Goal: Task Accomplishment & Management: Complete application form

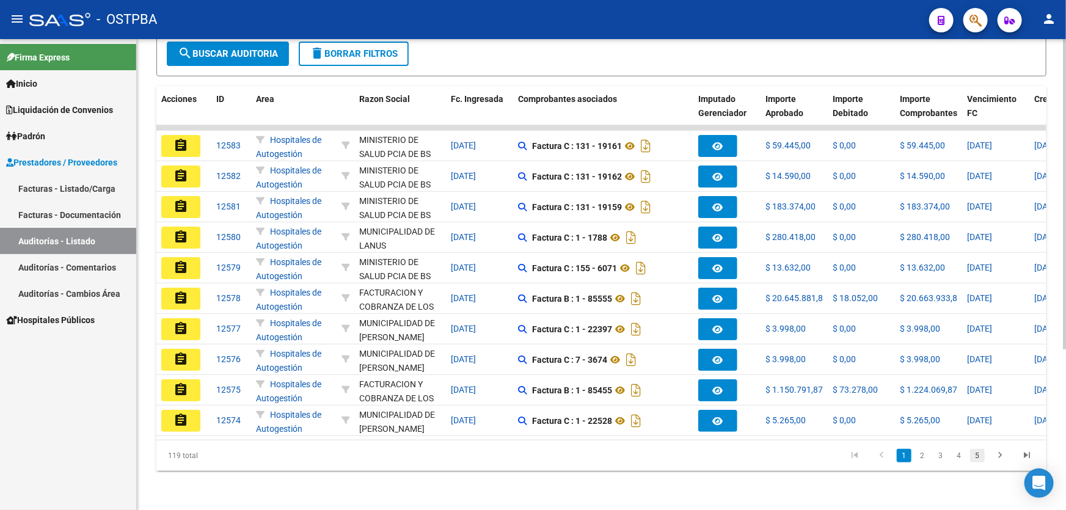
click at [976, 458] on link "5" at bounding box center [977, 455] width 15 height 13
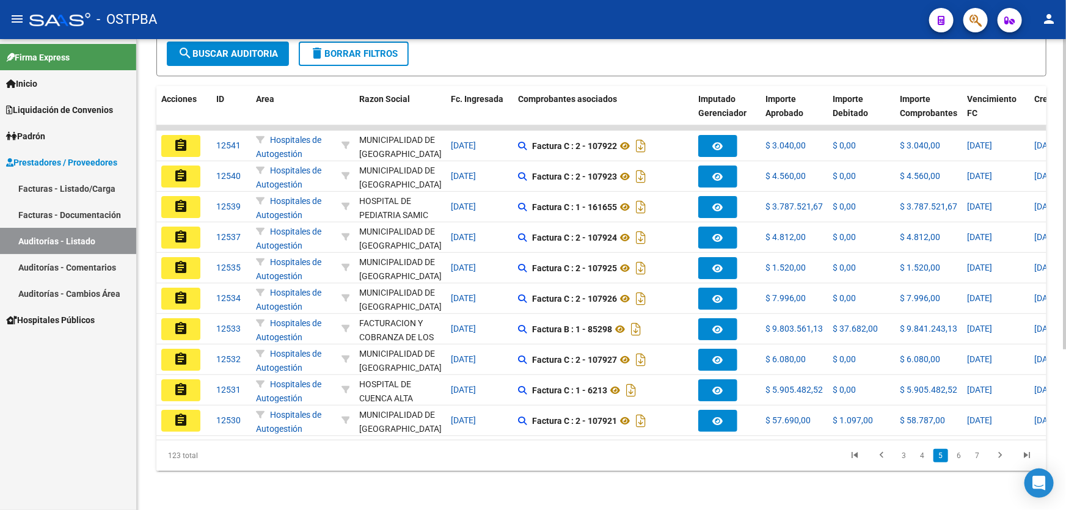
click at [976, 458] on link "7" at bounding box center [977, 455] width 15 height 13
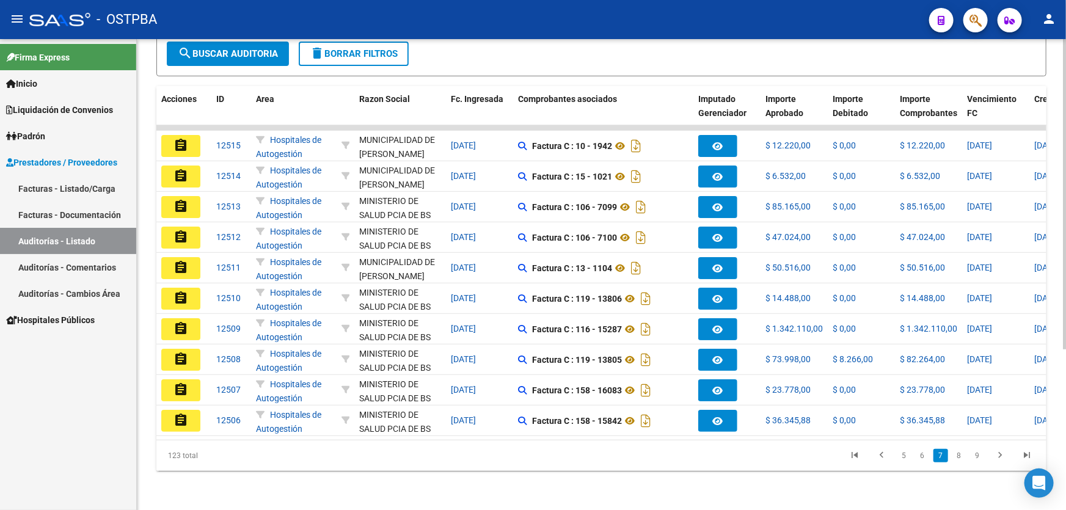
click at [976, 458] on link "9" at bounding box center [977, 455] width 15 height 13
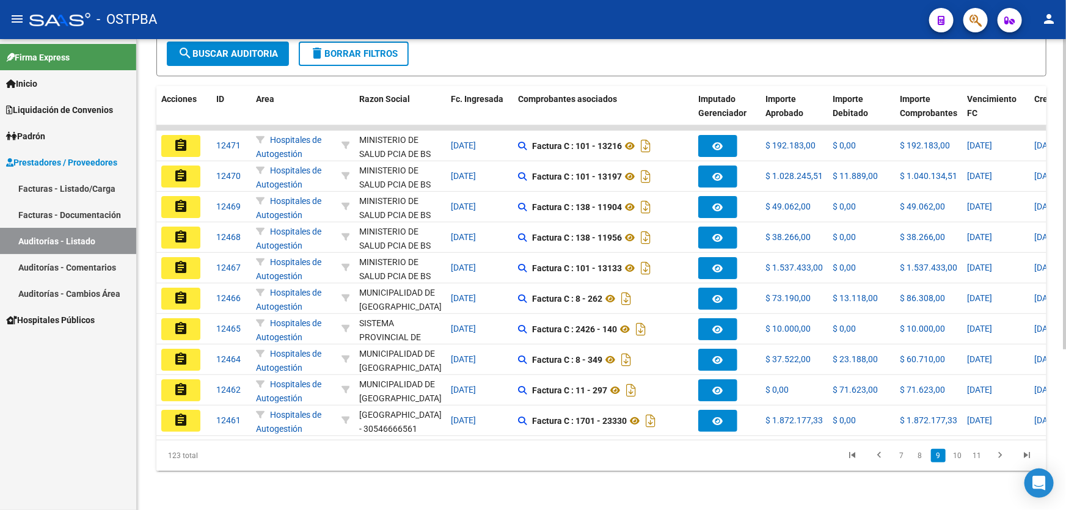
click at [976, 458] on link "11" at bounding box center [977, 455] width 16 height 13
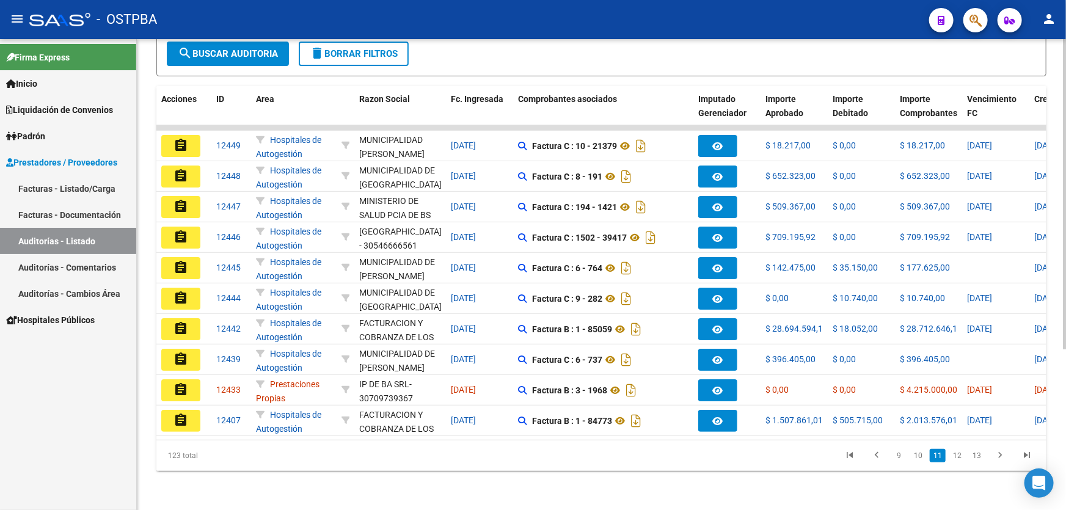
click at [976, 458] on link "13" at bounding box center [977, 455] width 16 height 13
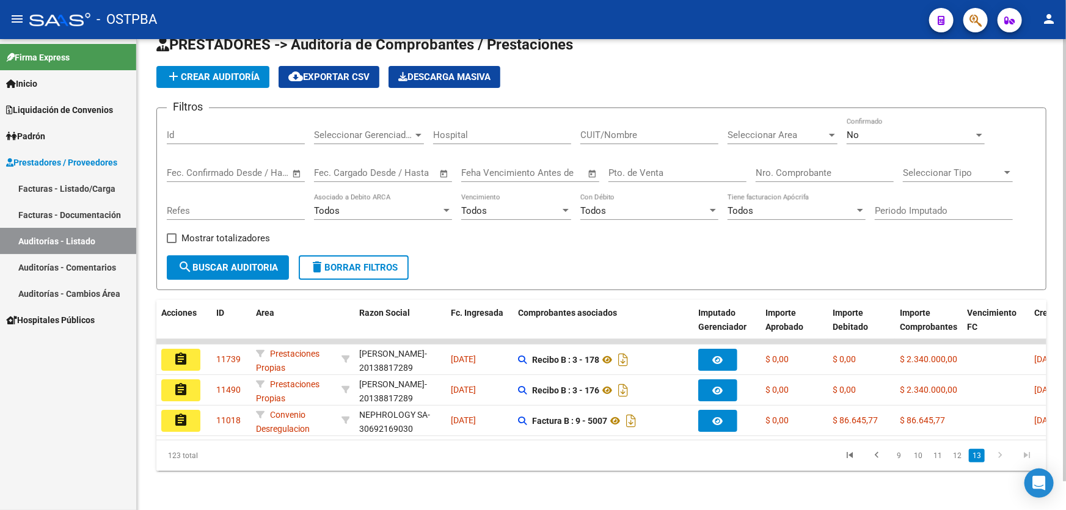
scroll to position [30, 0]
click at [875, 458] on icon "go to previous page" at bounding box center [877, 457] width 16 height 15
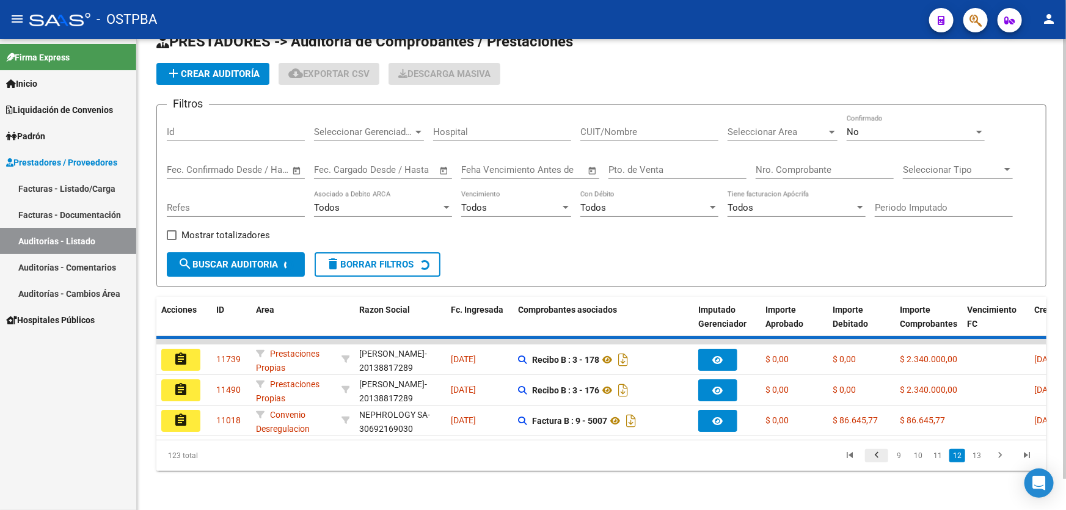
click at [875, 458] on div "123 total 9 10 11 12 13" at bounding box center [601, 455] width 890 height 31
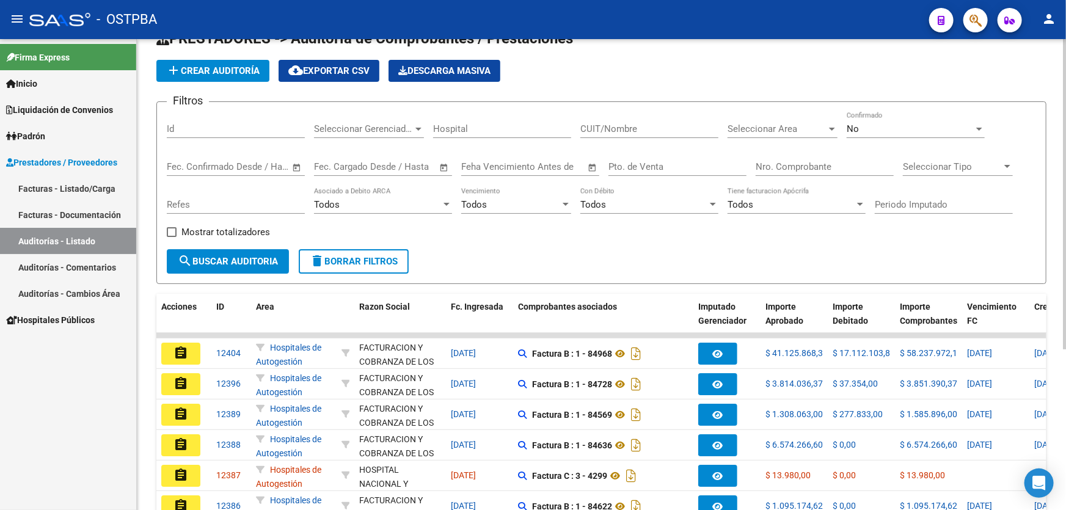
click at [875, 461] on datatable-body-cell "$ 0,00" at bounding box center [861, 476] width 67 height 30
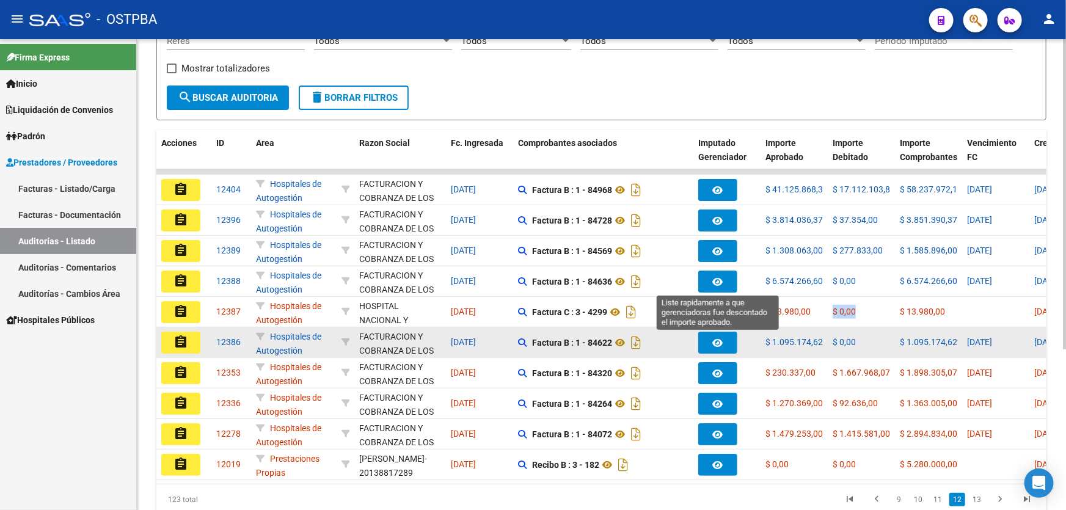
scroll to position [244, 0]
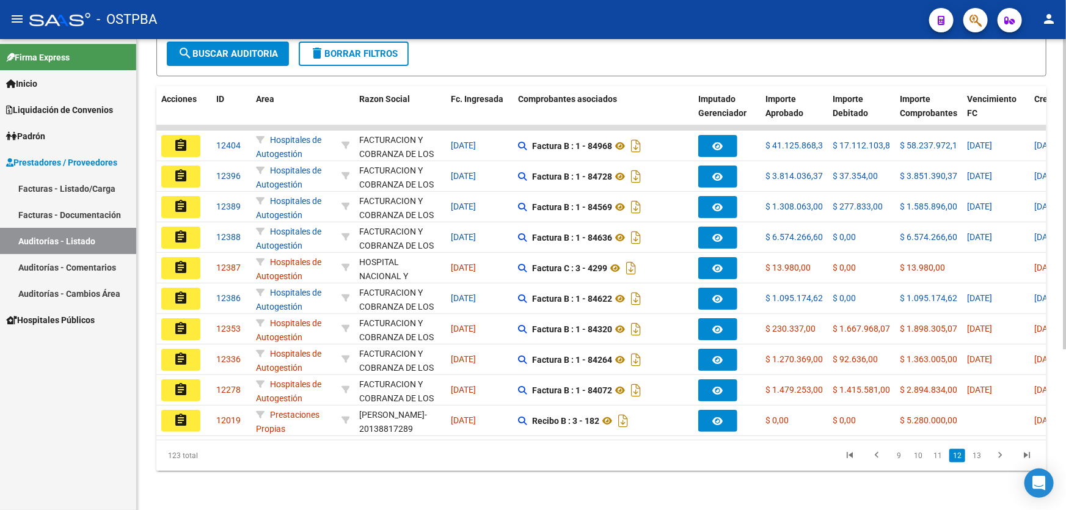
click at [547, 469] on div "123 total 9 10 11 12 13" at bounding box center [601, 455] width 890 height 31
click at [899, 456] on link "9" at bounding box center [899, 455] width 15 height 13
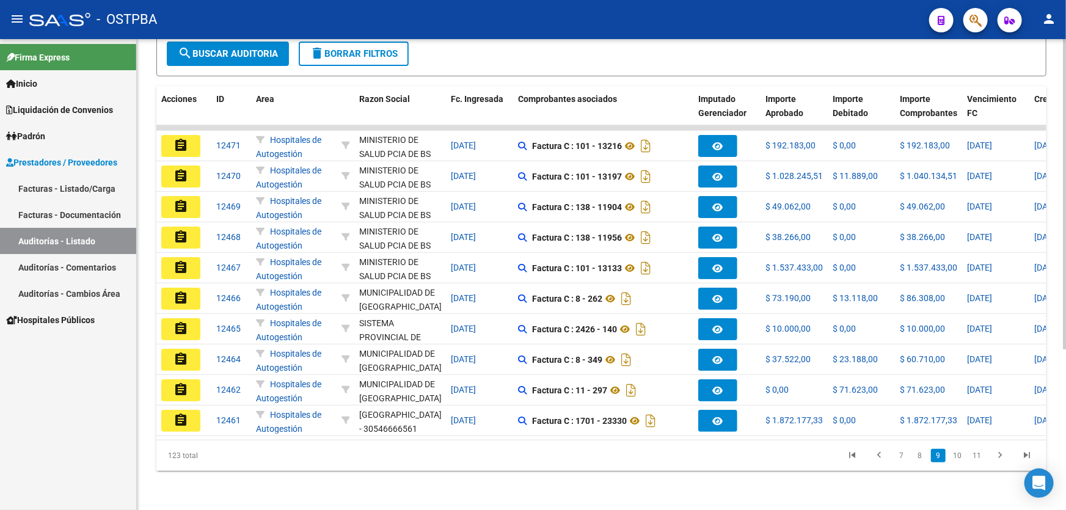
click at [899, 456] on link "7" at bounding box center [901, 455] width 15 height 13
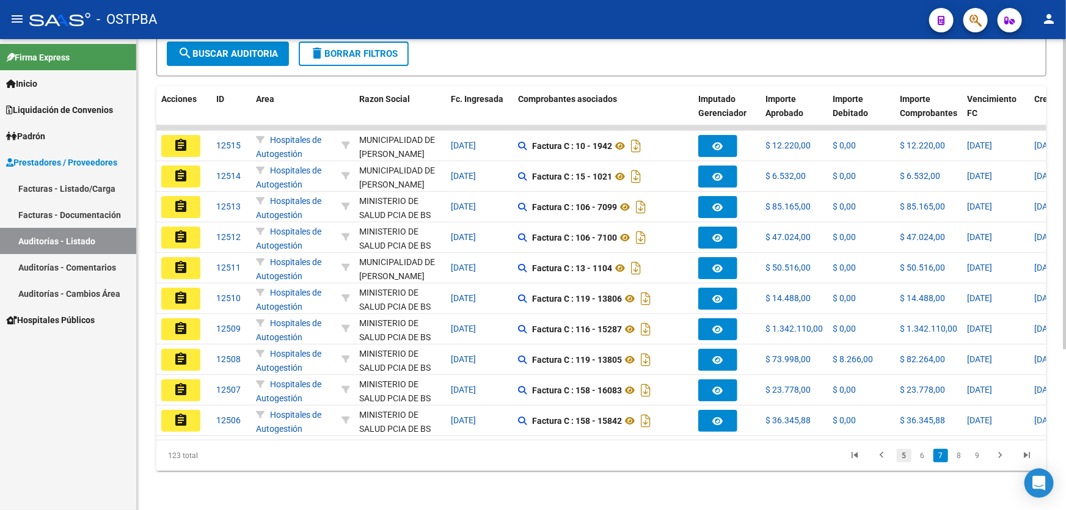
click at [907, 460] on link "5" at bounding box center [904, 455] width 15 height 13
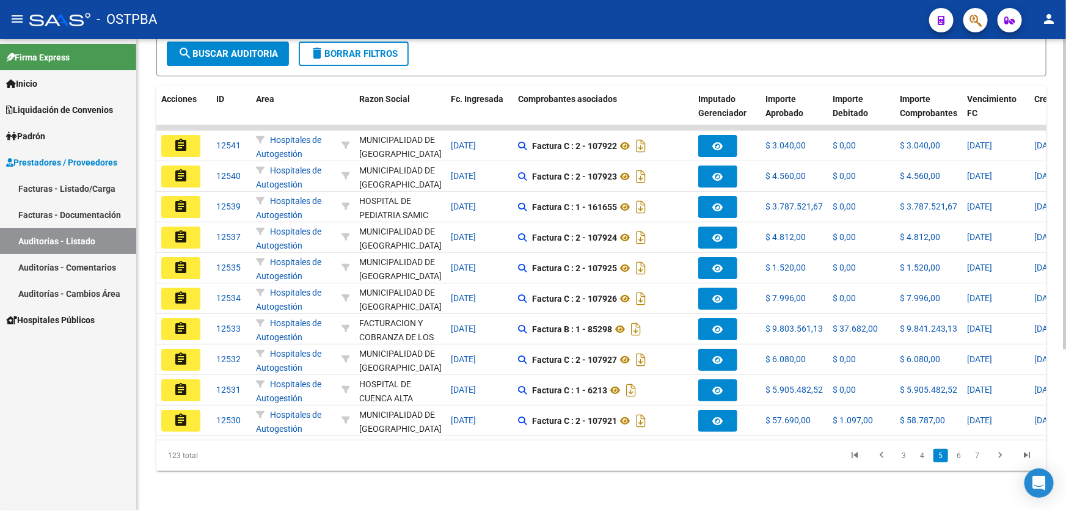
click at [907, 460] on link "3" at bounding box center [904, 455] width 15 height 13
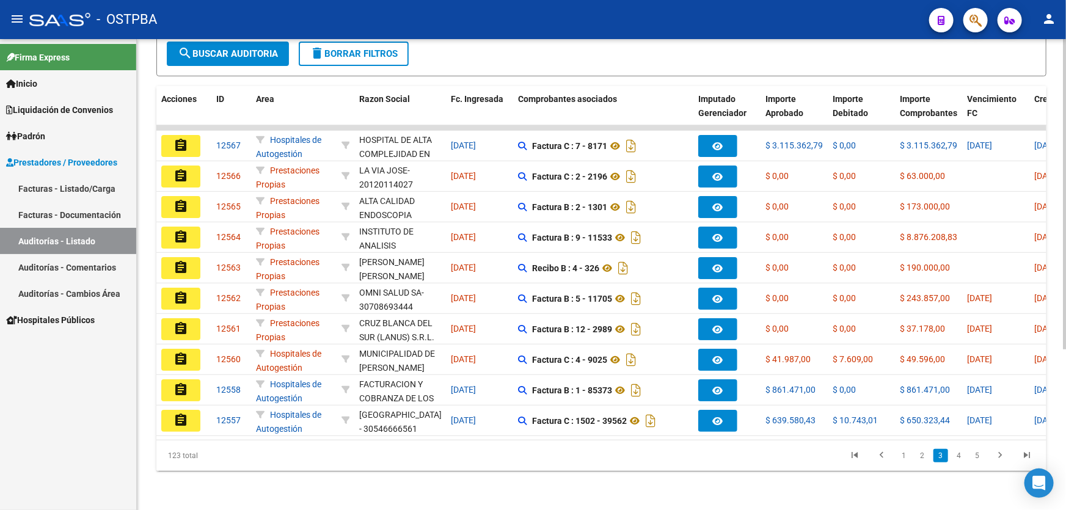
click at [907, 460] on link "1" at bounding box center [904, 455] width 15 height 13
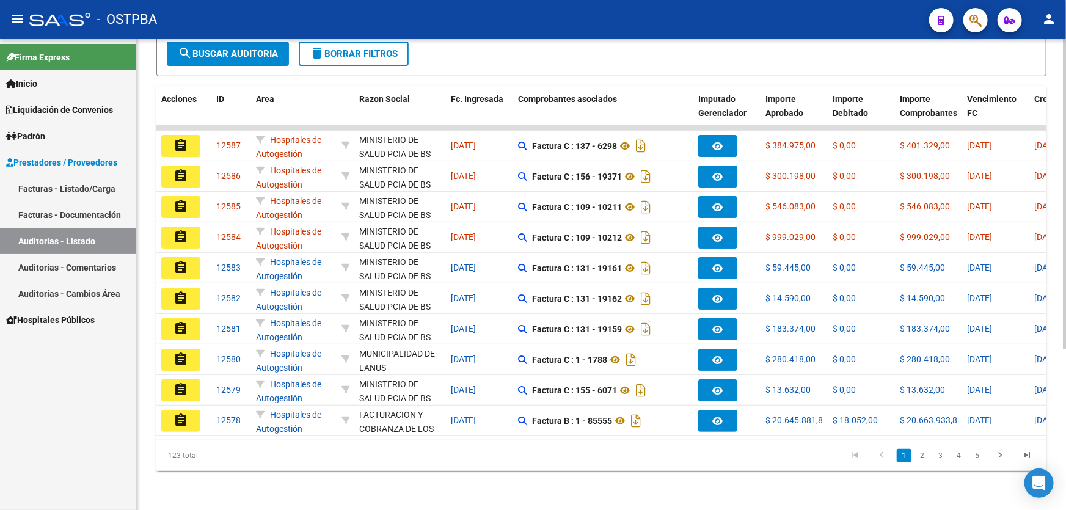
click at [907, 460] on link "1" at bounding box center [904, 455] width 15 height 13
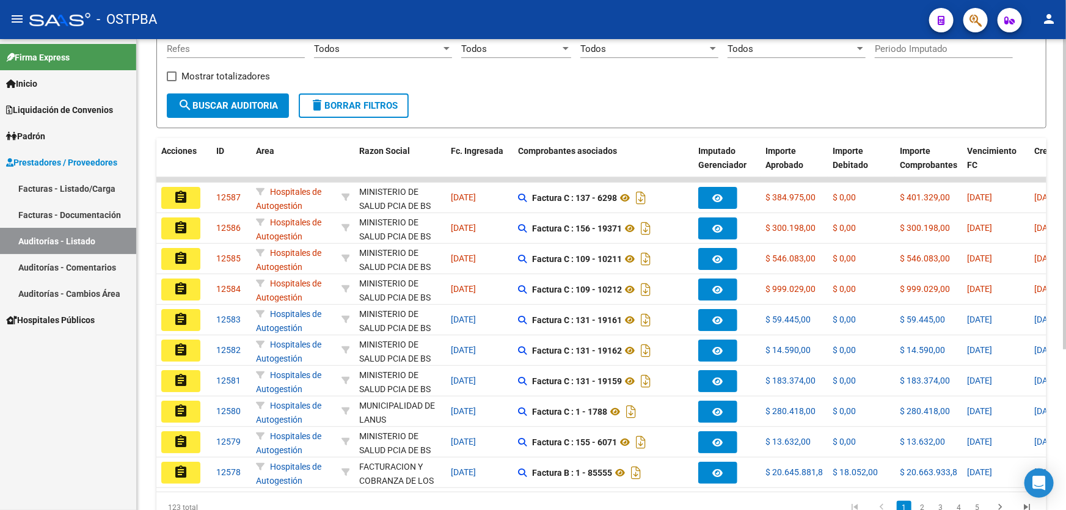
scroll to position [188, 0]
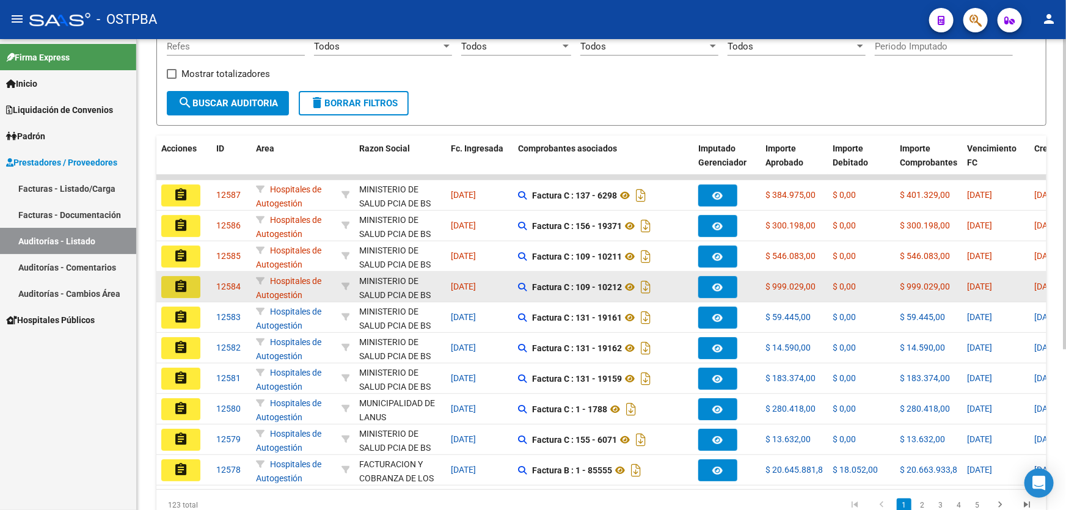
click at [179, 284] on mat-icon "assignment" at bounding box center [180, 286] width 15 height 15
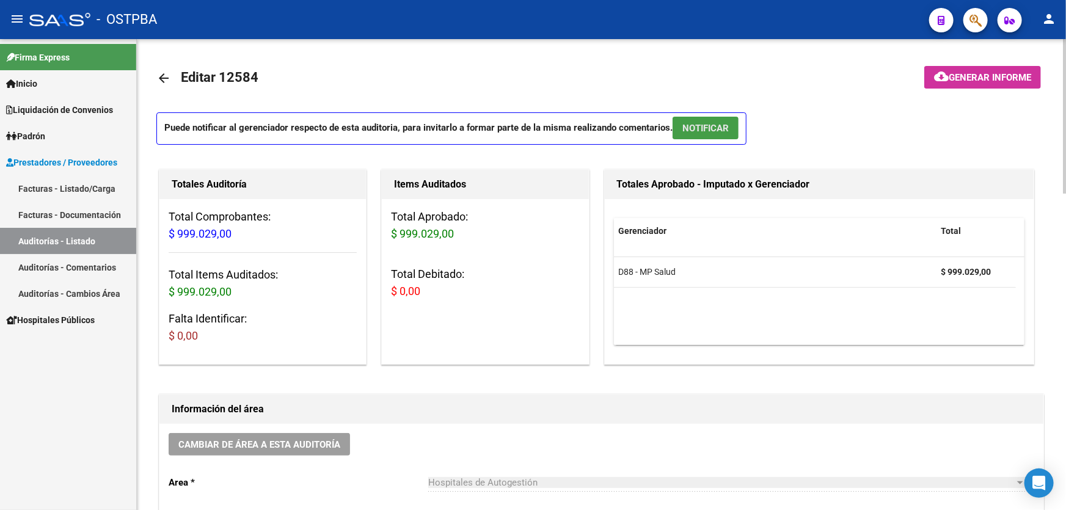
click at [703, 128] on span "NOTIFICAR" at bounding box center [705, 128] width 46 height 11
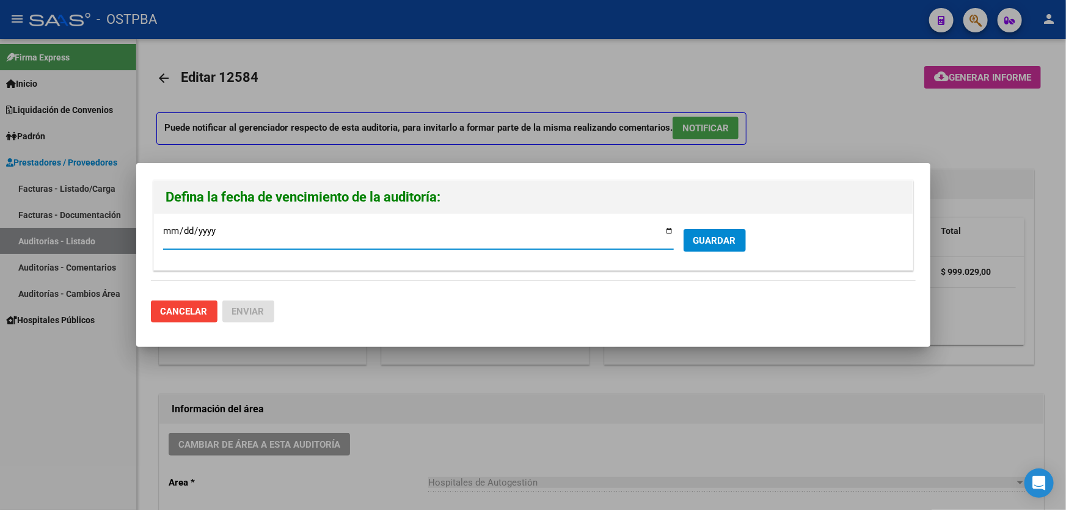
click at [713, 235] on span "GUARDAR" at bounding box center [714, 240] width 43 height 11
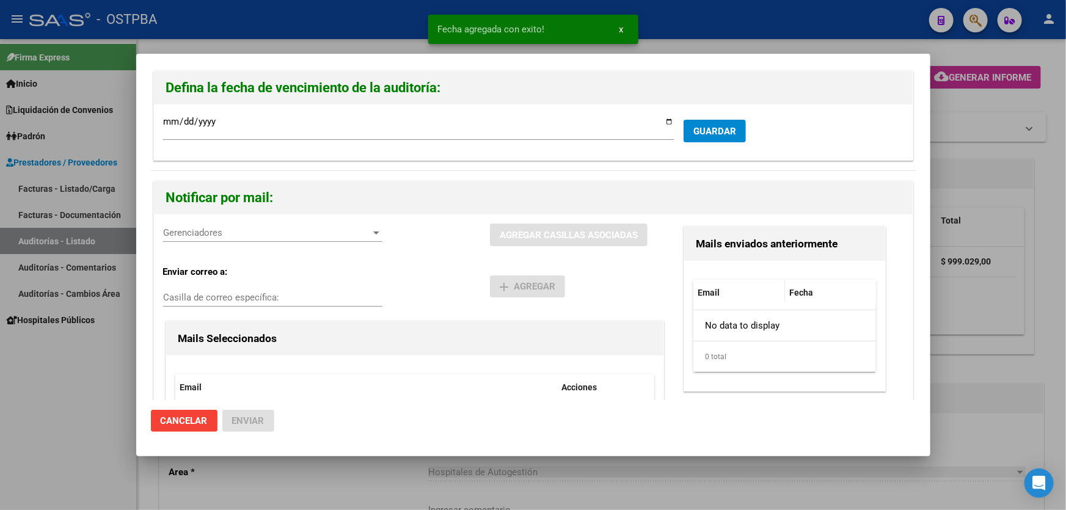
click at [233, 232] on span "Gerenciadores" at bounding box center [267, 232] width 208 height 11
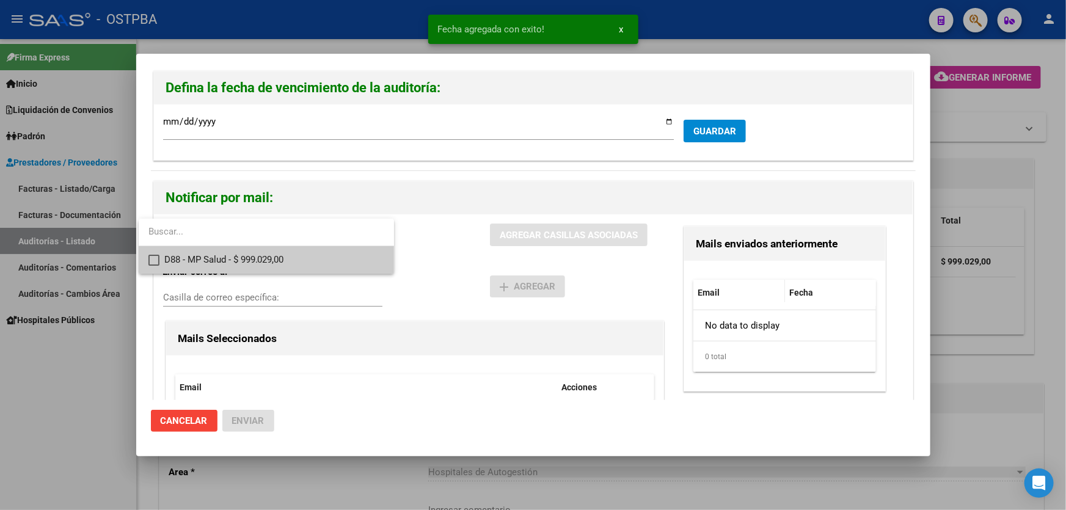
click at [152, 257] on mat-pseudo-checkbox at bounding box center [153, 260] width 11 height 11
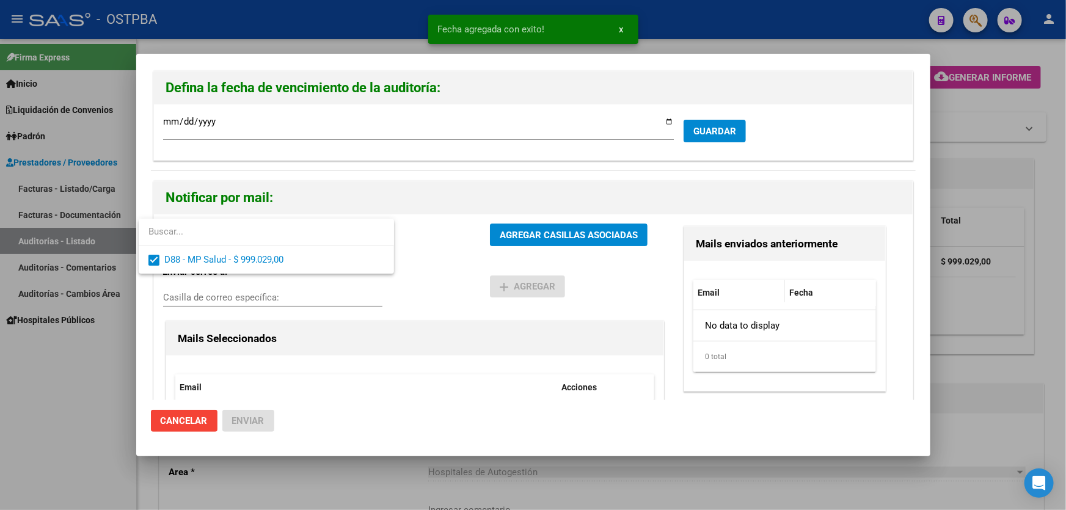
click at [422, 274] on div at bounding box center [533, 255] width 1066 height 510
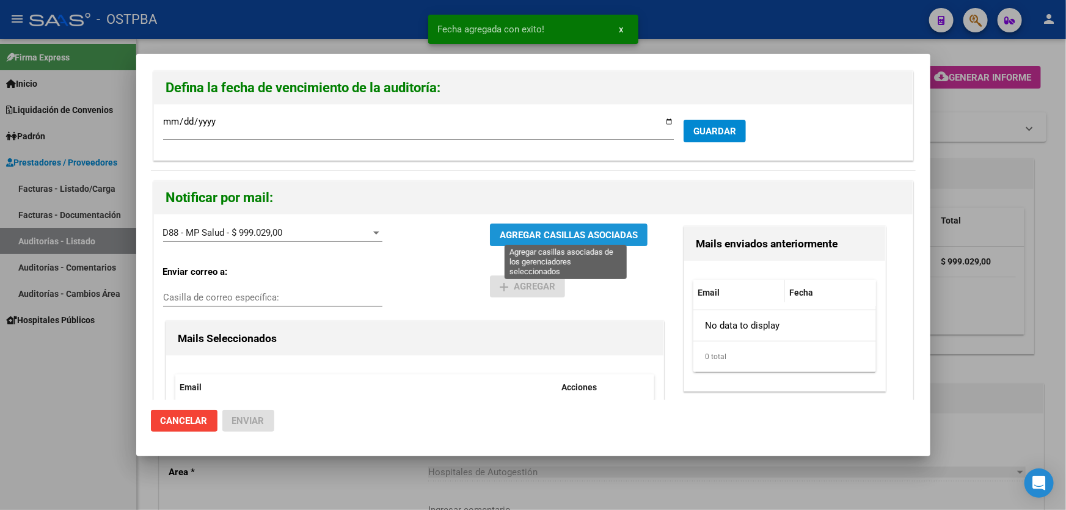
click at [553, 233] on span "AGREGAR CASILLAS ASOCIADAS" at bounding box center [569, 235] width 138 height 11
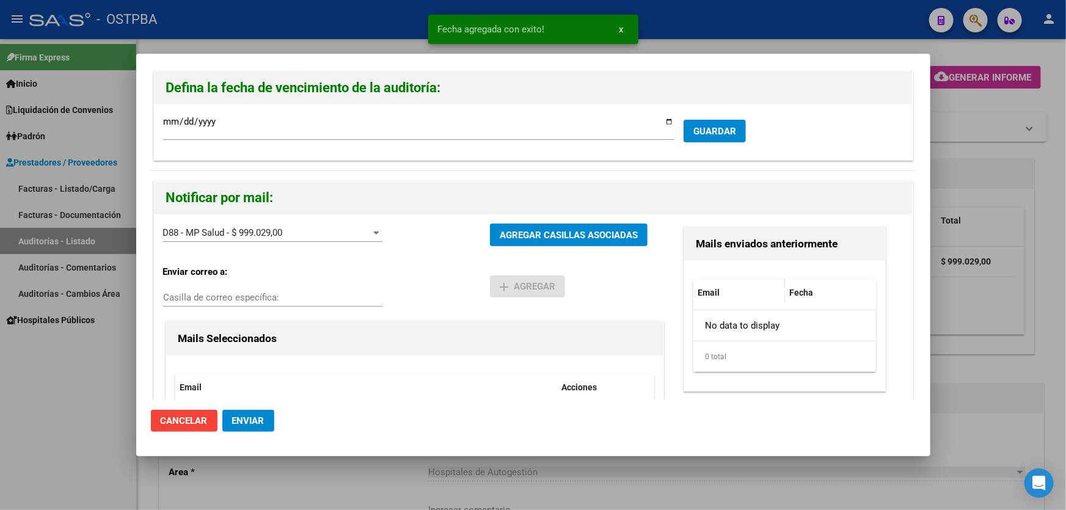
click at [250, 422] on span "Enviar" at bounding box center [248, 420] width 32 height 11
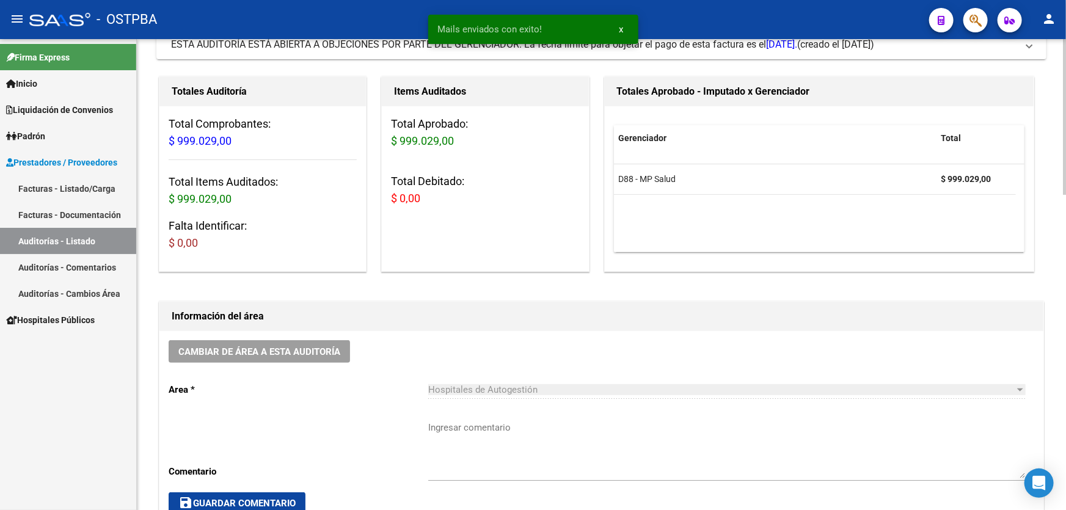
scroll to position [277, 0]
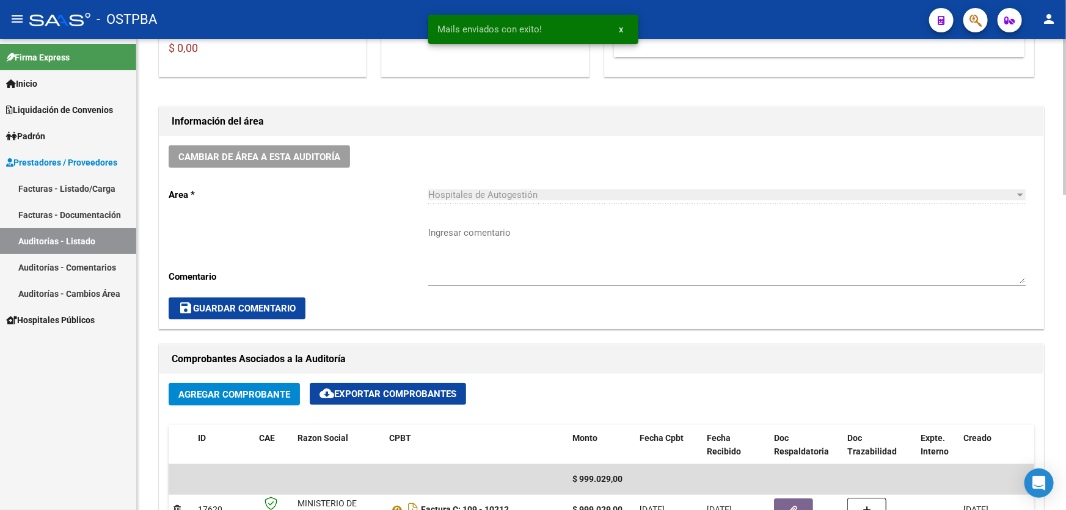
click at [516, 266] on textarea "Ingresar comentario" at bounding box center [726, 254] width 597 height 57
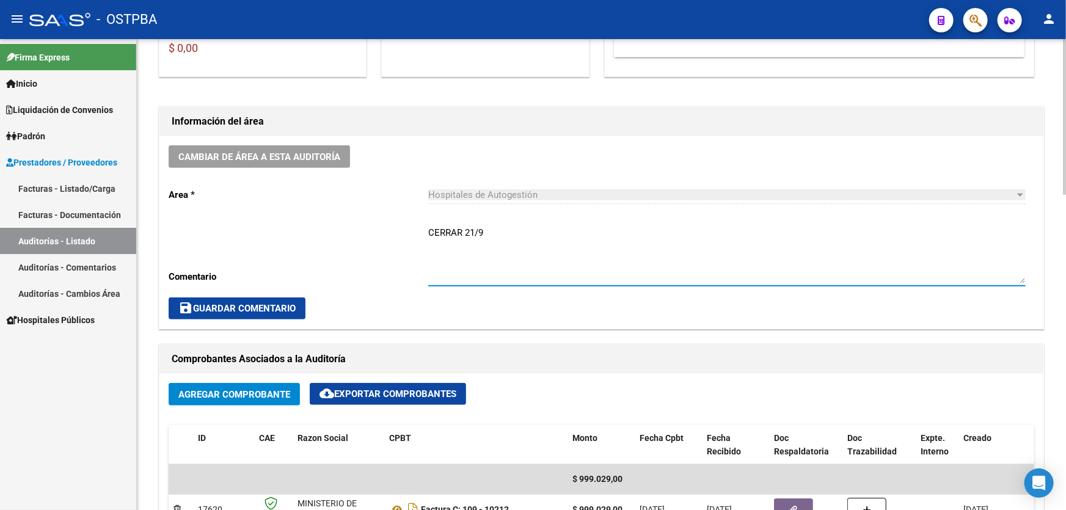
type textarea "CERRAR 21/9"
click at [249, 304] on span "save Guardar Comentario" at bounding box center [236, 308] width 117 height 11
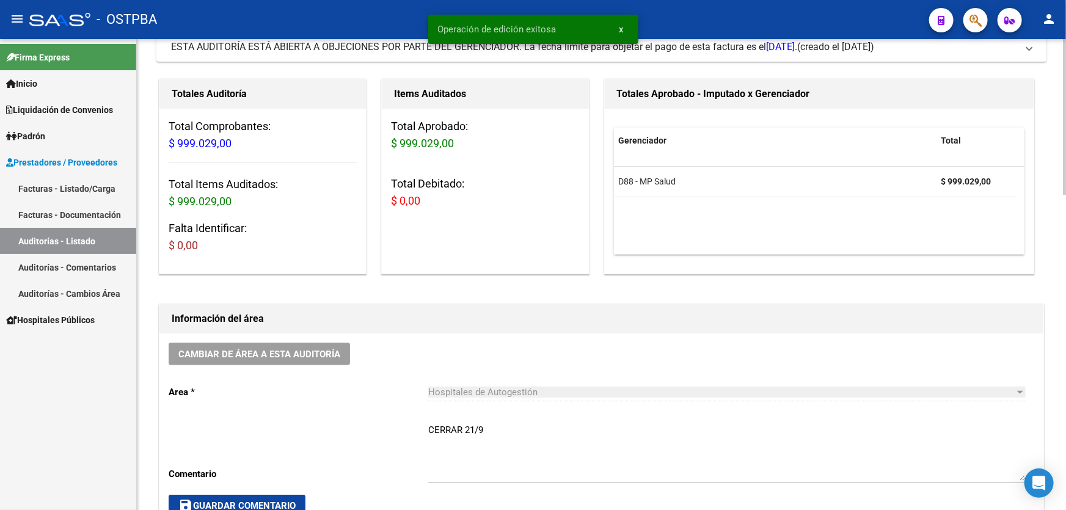
scroll to position [0, 0]
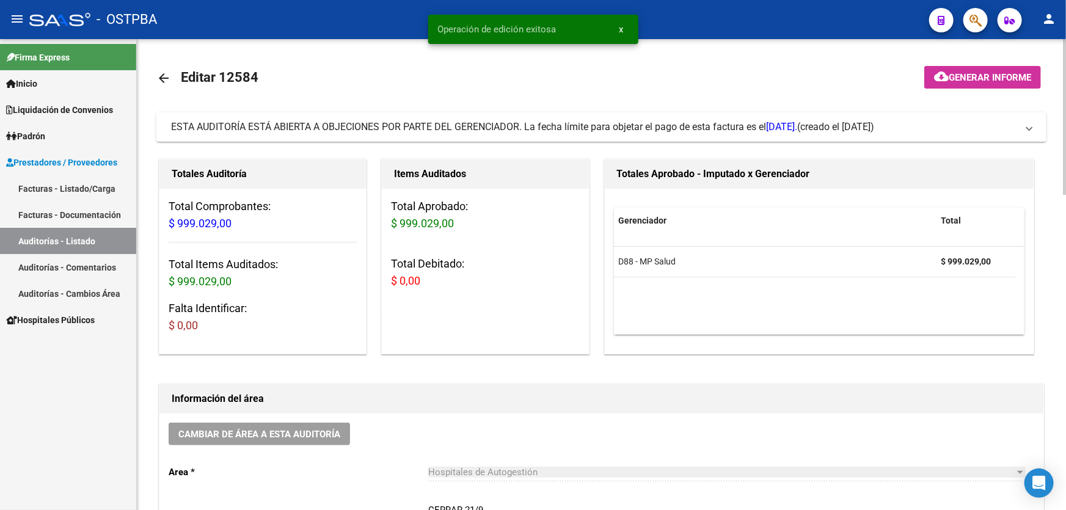
click at [158, 75] on mat-icon "arrow_back" at bounding box center [163, 78] width 15 height 15
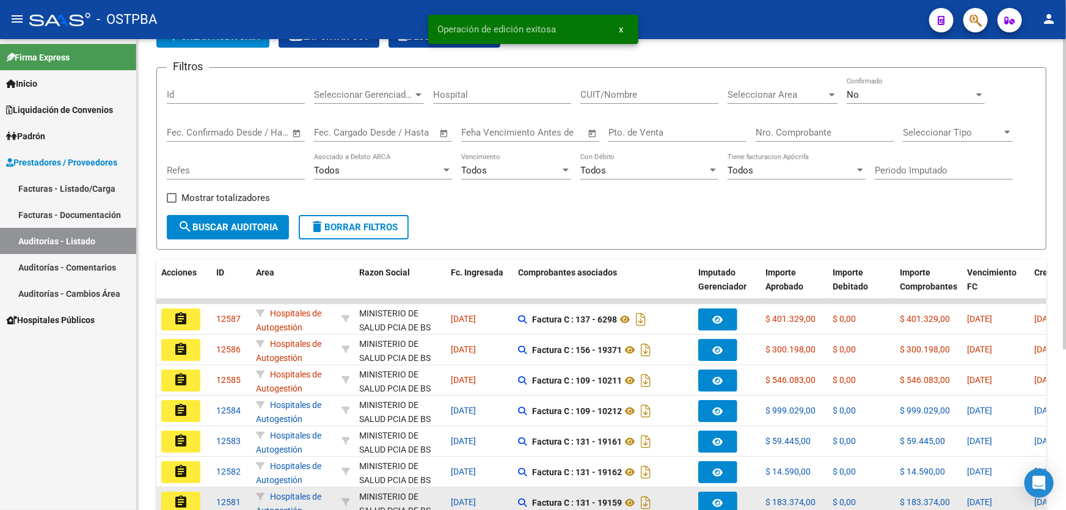
scroll to position [244, 0]
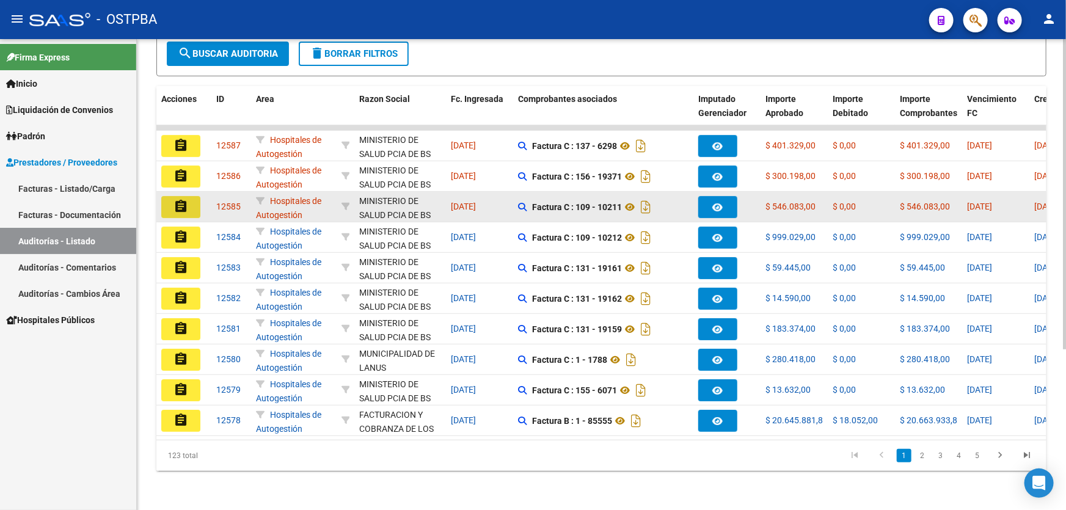
click at [185, 199] on mat-icon "assignment" at bounding box center [180, 206] width 15 height 15
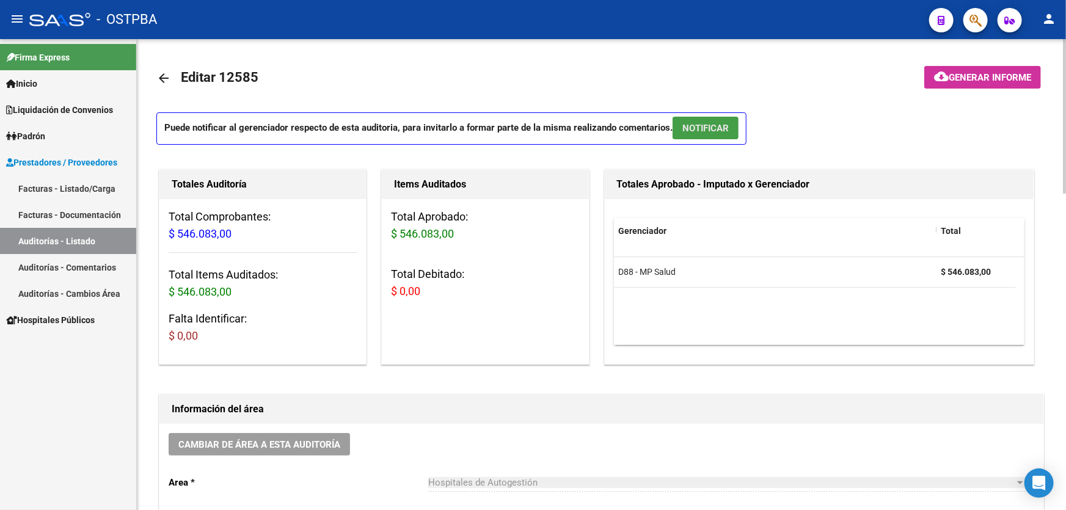
click at [704, 128] on span "NOTIFICAR" at bounding box center [705, 128] width 46 height 11
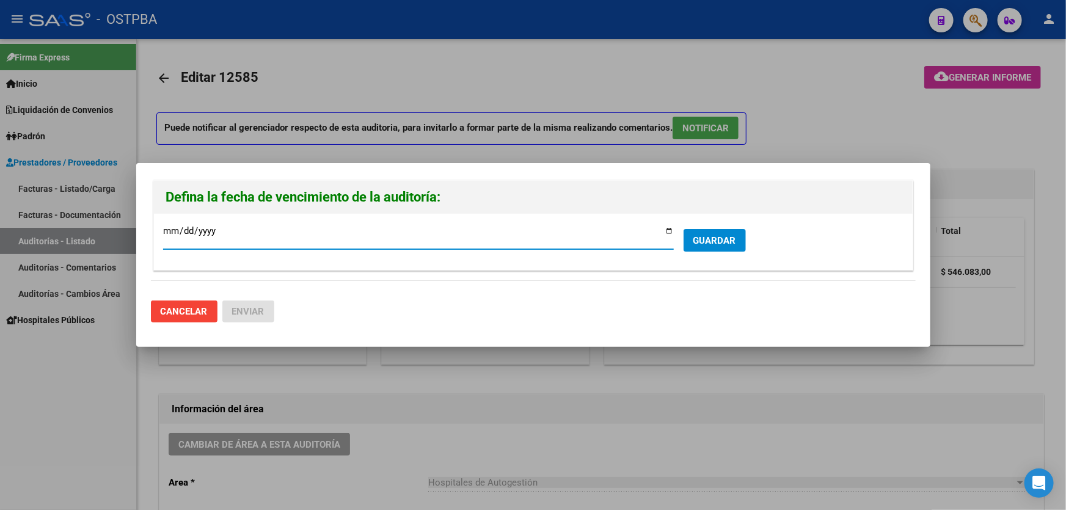
click at [696, 232] on button "GUARDAR" at bounding box center [715, 240] width 62 height 23
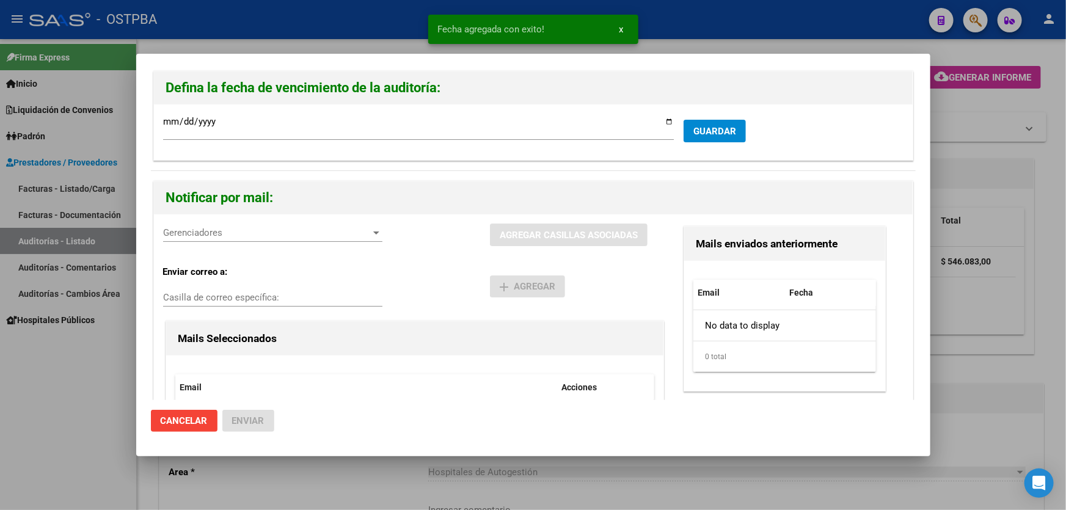
click at [191, 236] on span "Gerenciadores" at bounding box center [267, 232] width 208 height 11
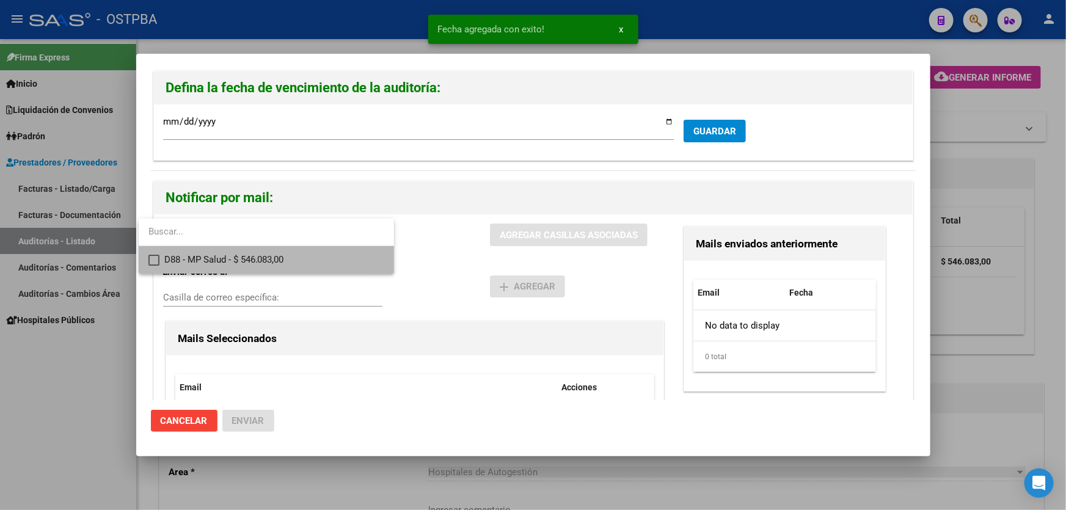
click at [147, 261] on mat-option "D88 - MP Salud - $ 546.083,00" at bounding box center [266, 259] width 255 height 27
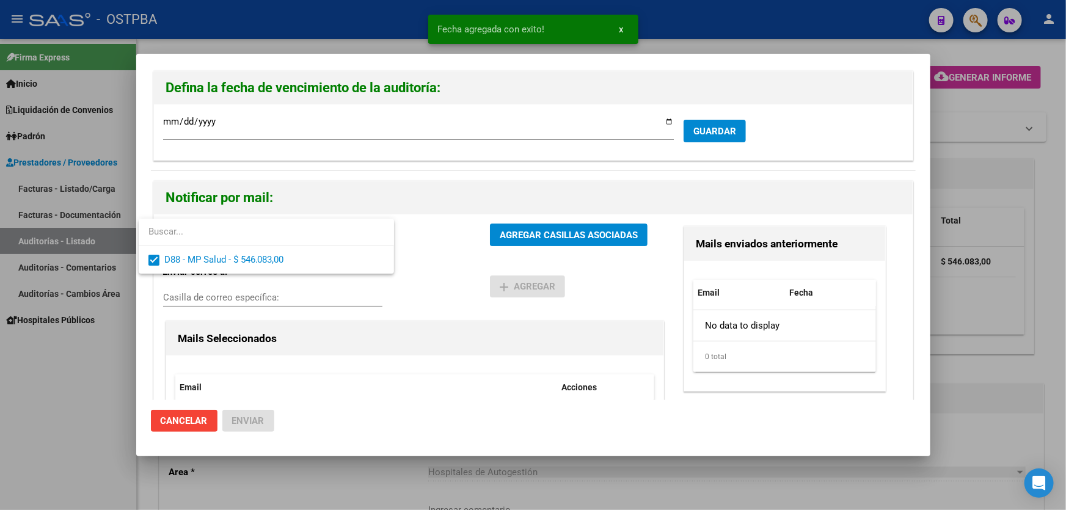
drag, startPoint x: 415, startPoint y: 278, endPoint x: 492, endPoint y: 258, distance: 78.8
click at [417, 278] on div at bounding box center [533, 255] width 1066 height 510
click at [547, 216] on div "D88 - MP Salud - $ 546.083,00 Gerenciadores AGREGAR CASILLAS ASOCIADAS Enviar c…" at bounding box center [533, 355] width 759 height 283
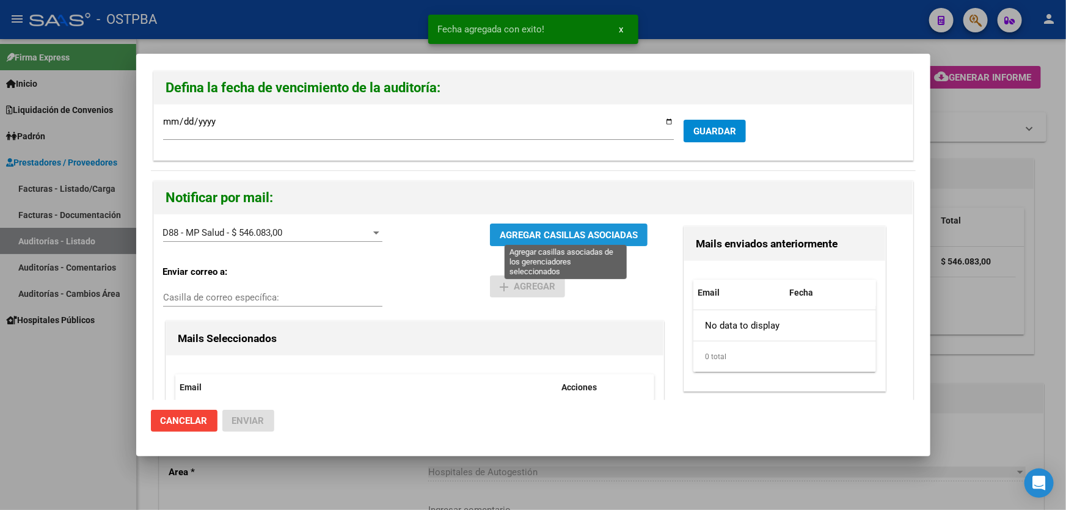
click at [549, 231] on span "AGREGAR CASILLAS ASOCIADAS" at bounding box center [569, 235] width 138 height 11
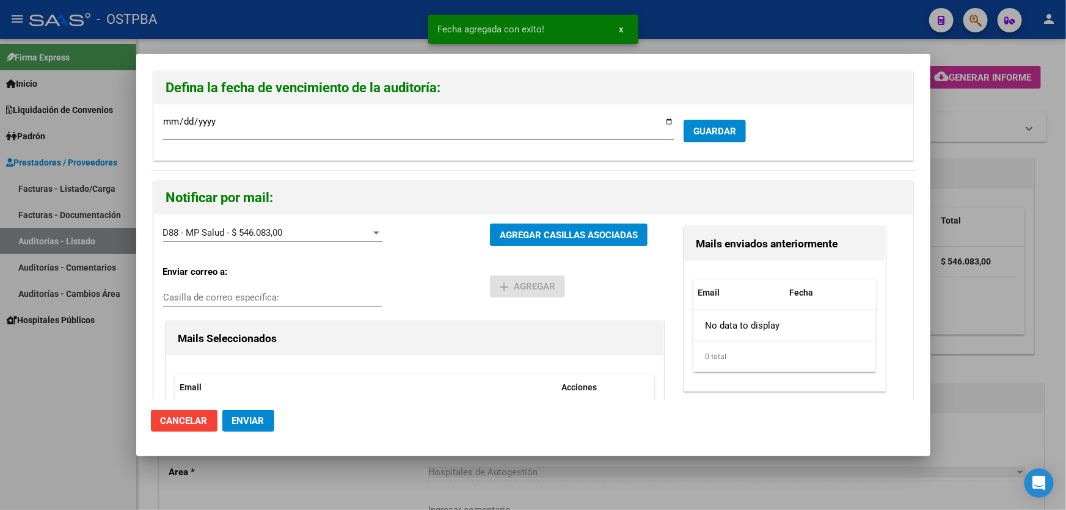
click at [257, 426] on button "Enviar" at bounding box center [248, 421] width 52 height 22
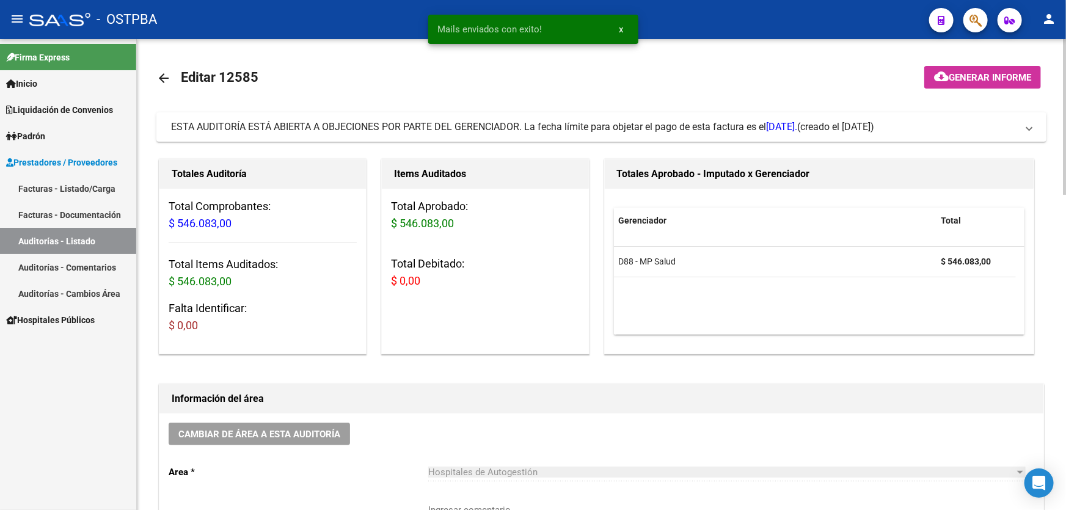
scroll to position [222, 0]
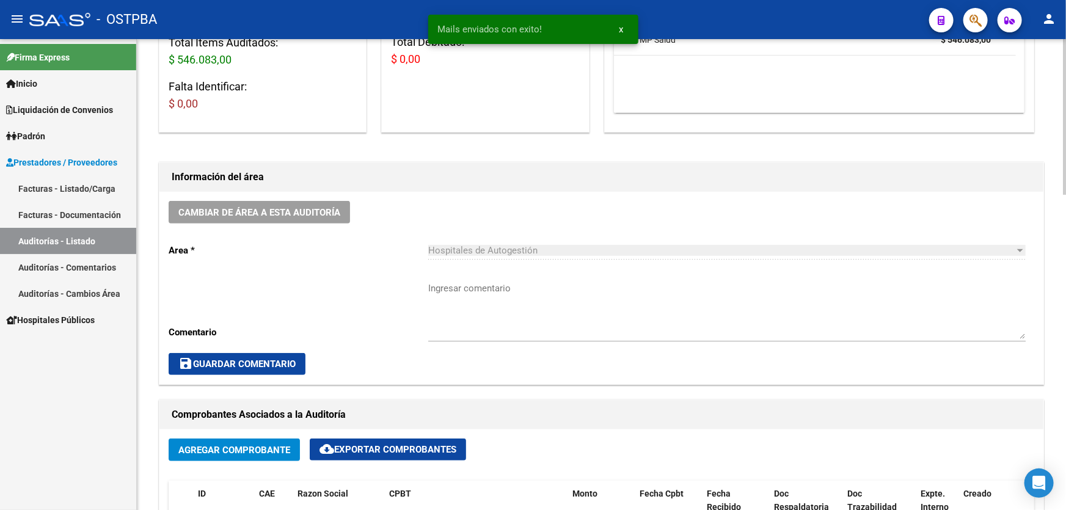
click at [499, 322] on textarea "Ingresar comentario" at bounding box center [726, 310] width 597 height 57
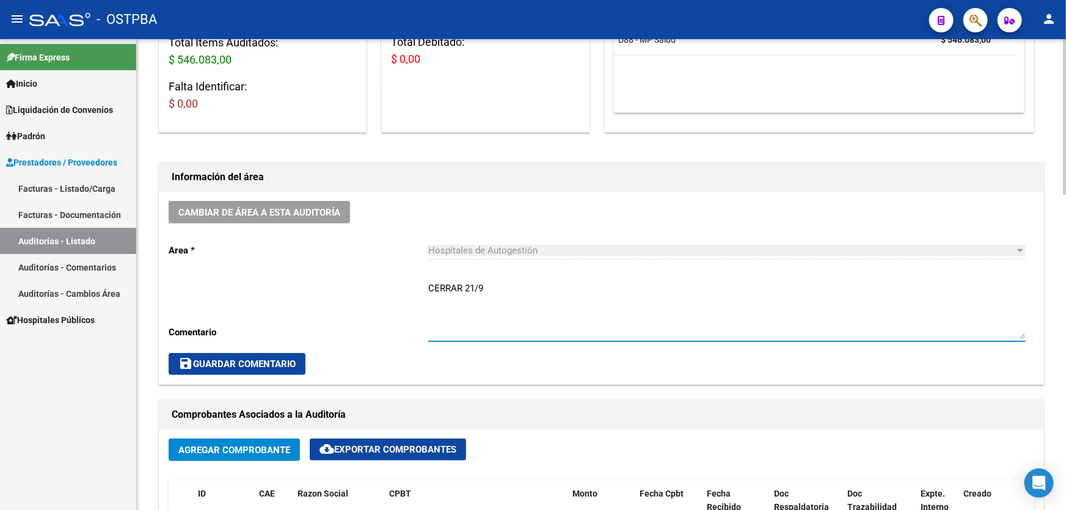
type textarea "CERRAR 21/9"
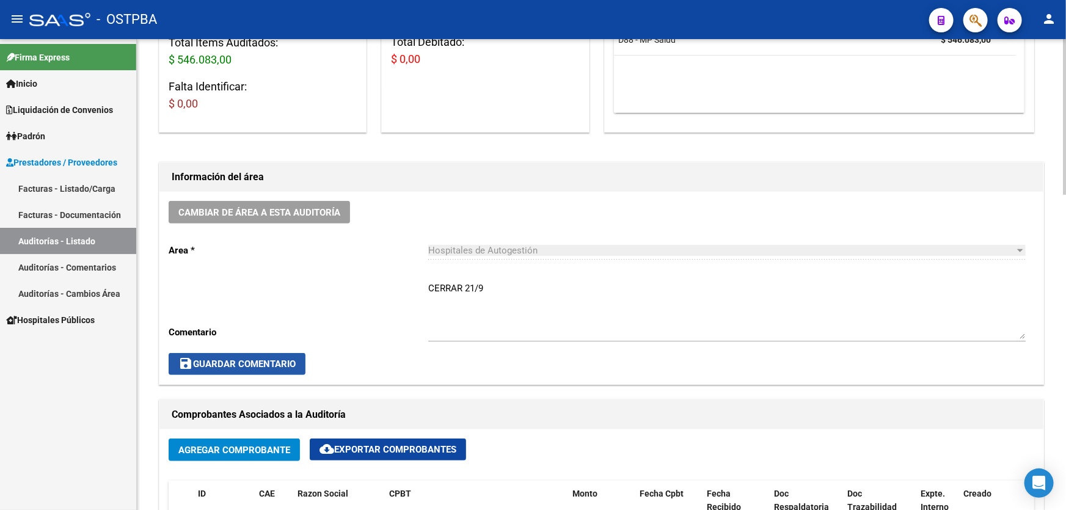
click at [222, 359] on span "save Guardar Comentario" at bounding box center [236, 364] width 117 height 11
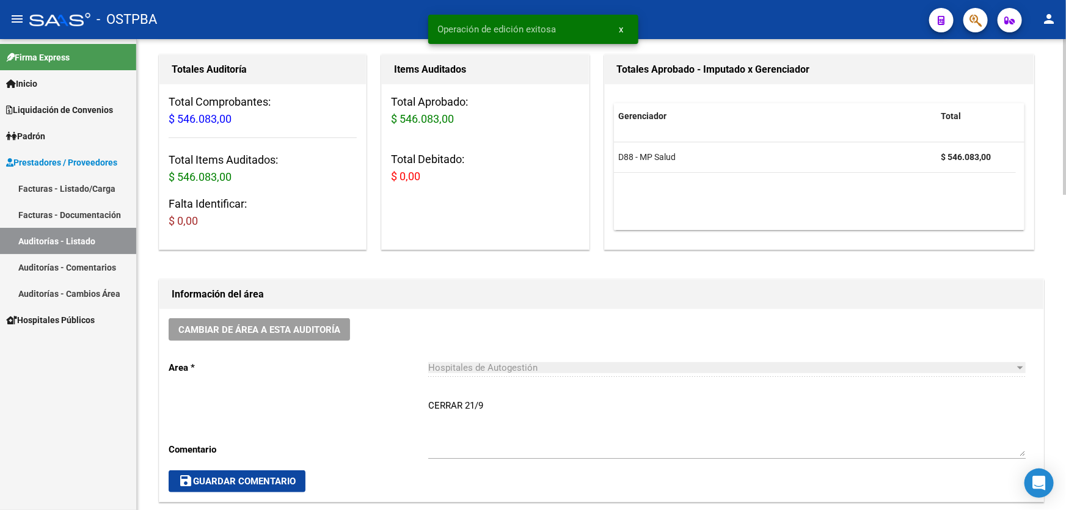
scroll to position [0, 0]
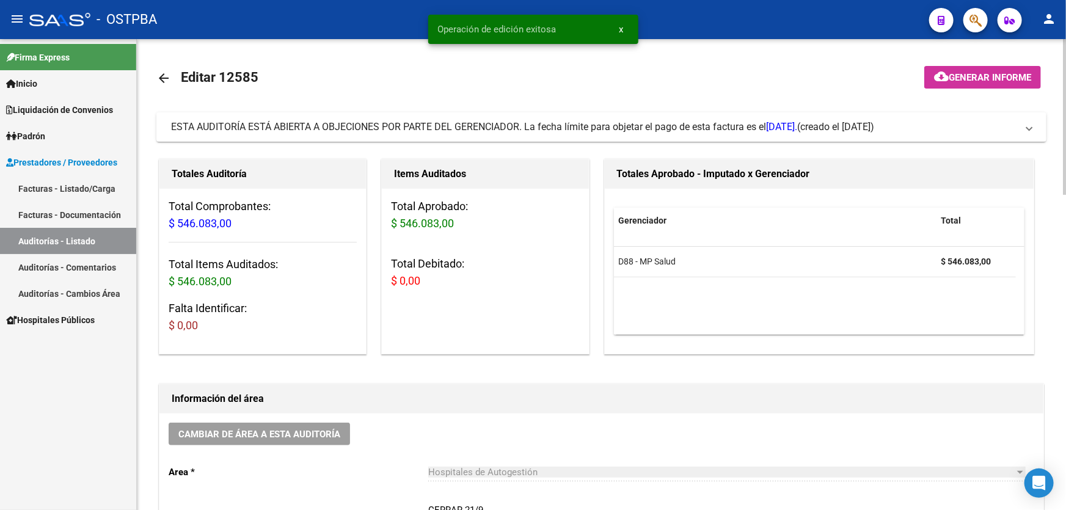
click at [159, 74] on mat-icon "arrow_back" at bounding box center [163, 78] width 15 height 15
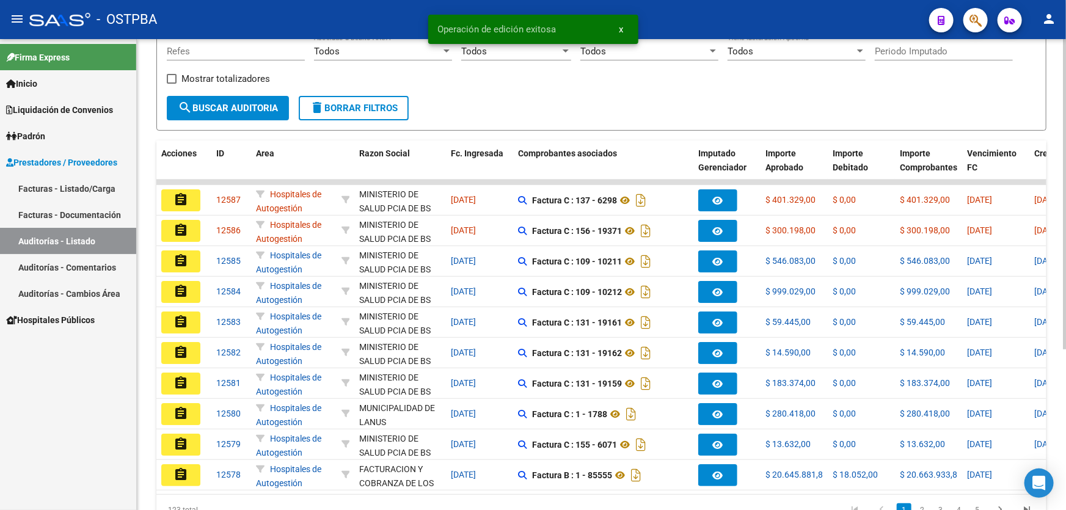
scroll to position [244, 0]
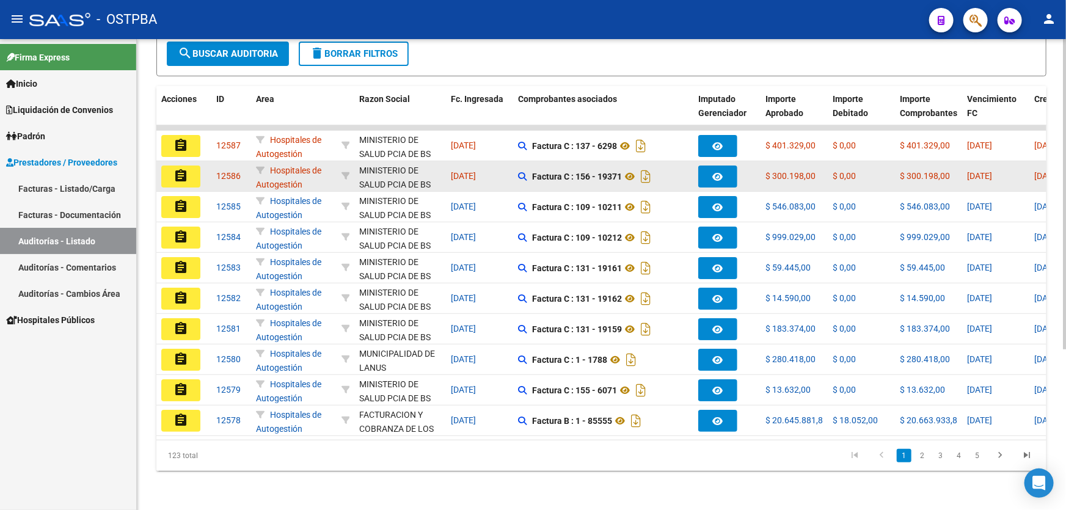
click at [177, 171] on mat-icon "assignment" at bounding box center [180, 176] width 15 height 15
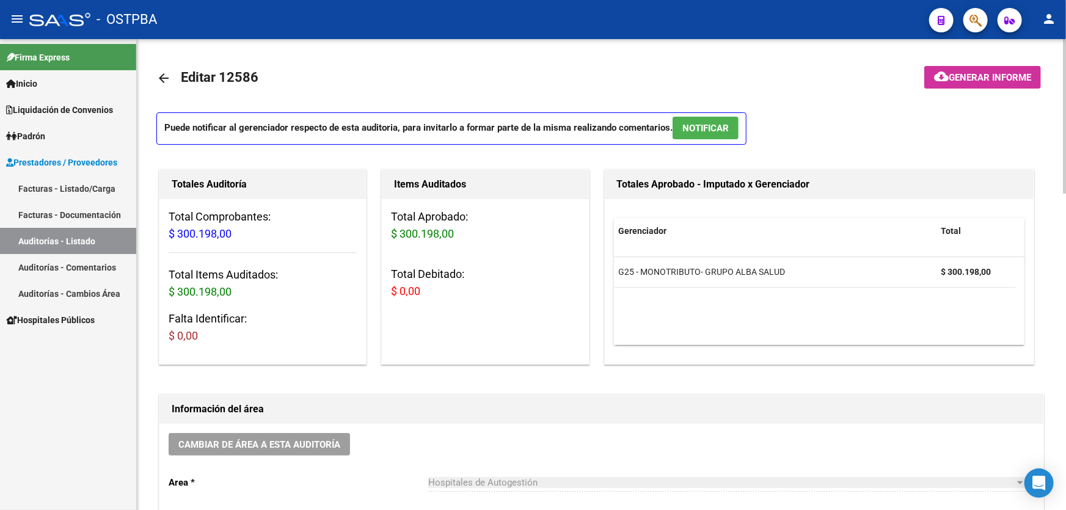
click at [705, 130] on span "NOTIFICAR" at bounding box center [705, 128] width 46 height 11
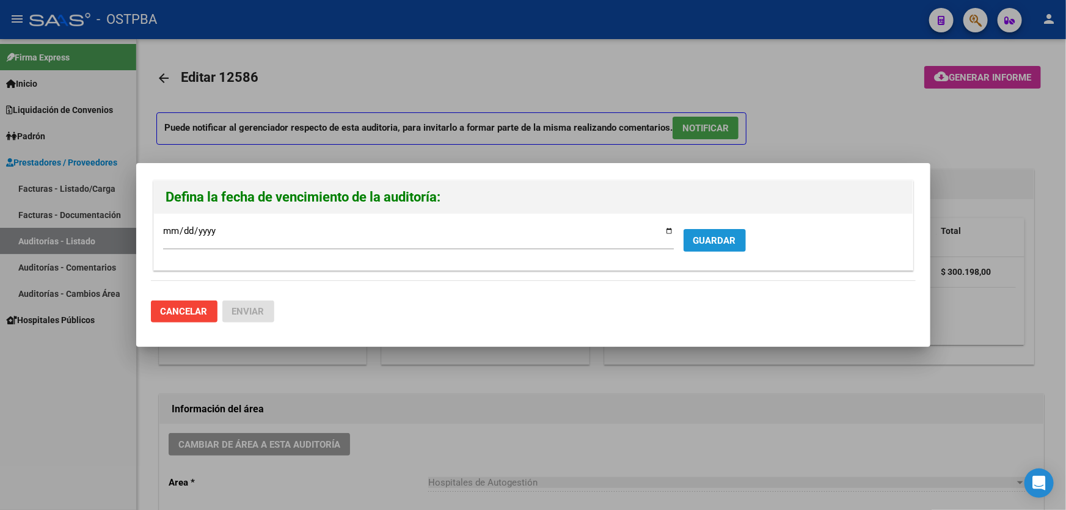
drag, startPoint x: 717, startPoint y: 238, endPoint x: 686, endPoint y: 233, distance: 31.0
click at [710, 238] on span "GUARDAR" at bounding box center [714, 240] width 43 height 11
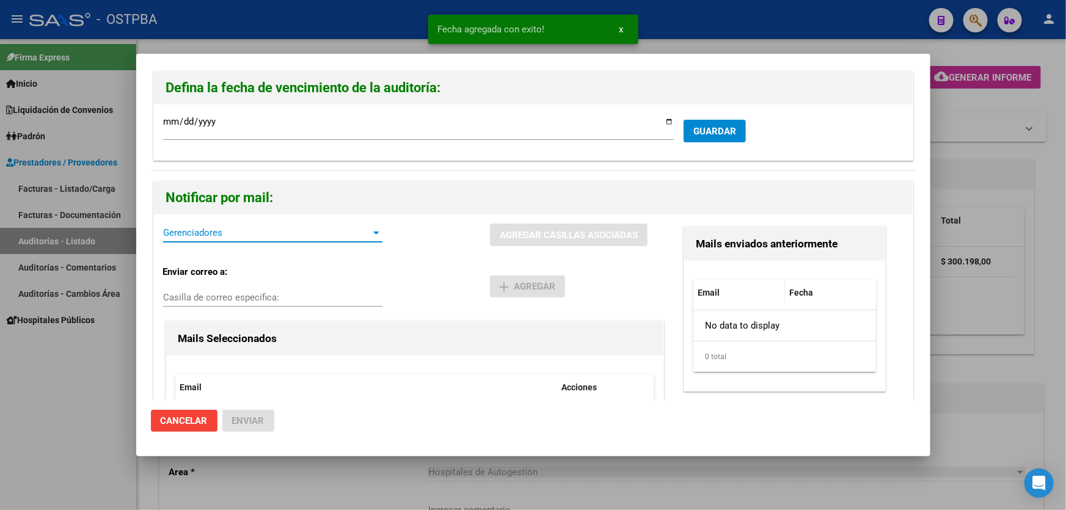
click at [173, 232] on span "Gerenciadores" at bounding box center [267, 232] width 208 height 11
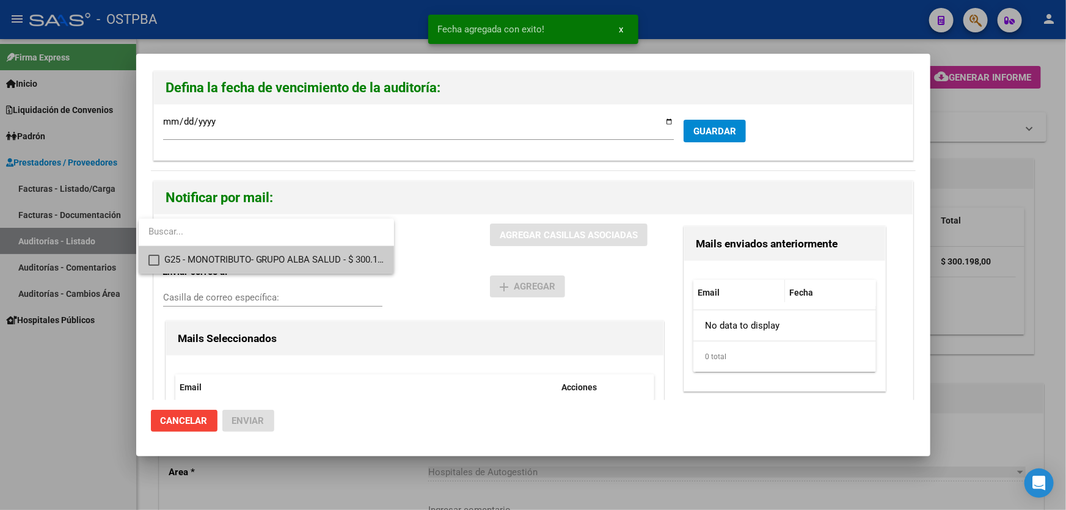
click at [156, 258] on mat-pseudo-checkbox at bounding box center [153, 260] width 11 height 11
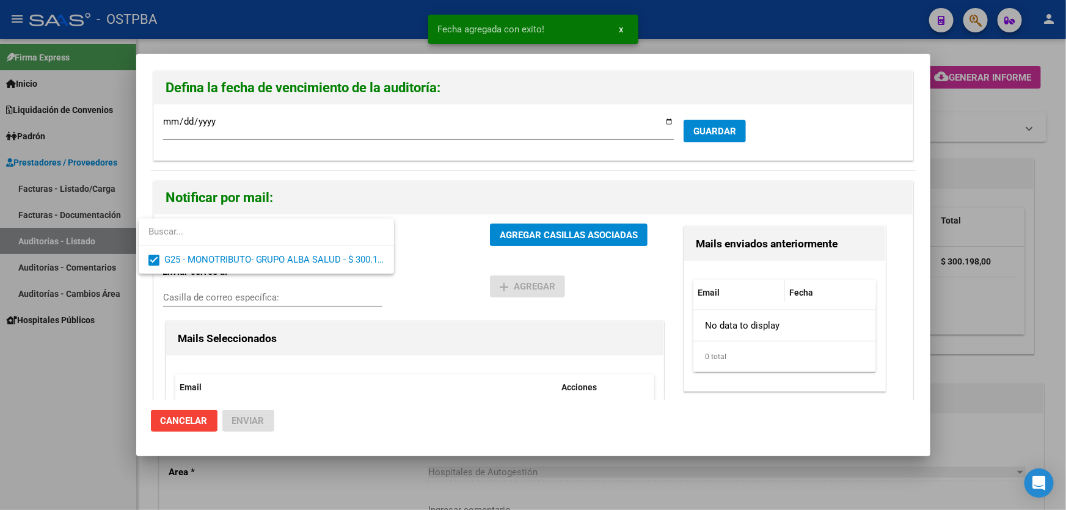
click at [444, 279] on div at bounding box center [533, 255] width 1066 height 510
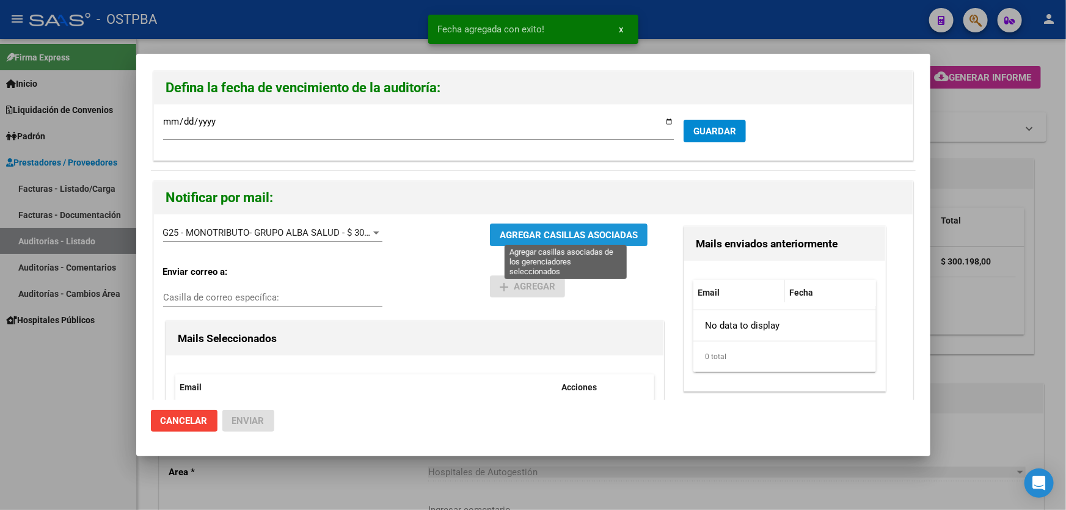
click at [512, 230] on span "AGREGAR CASILLAS ASOCIADAS" at bounding box center [569, 235] width 138 height 11
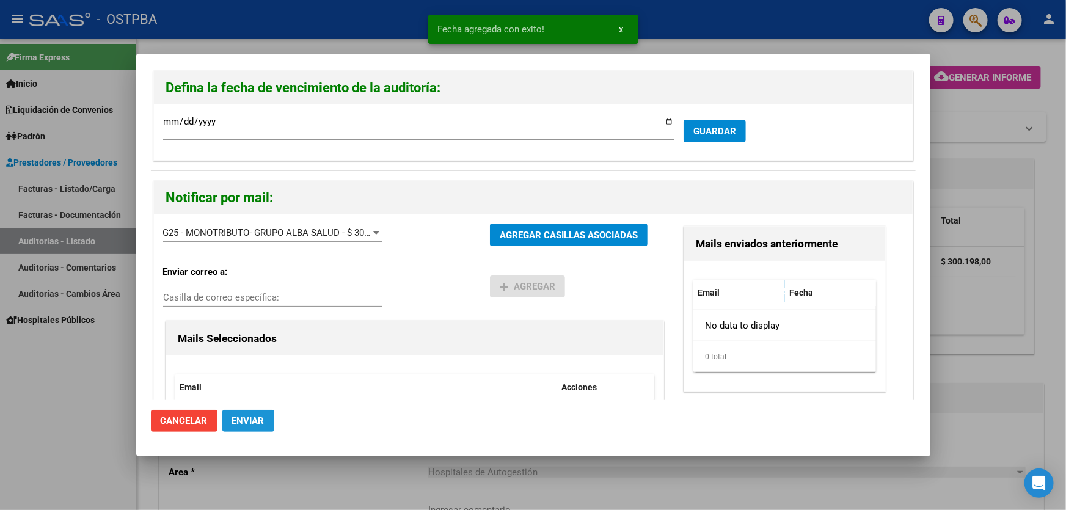
click at [257, 421] on span "Enviar" at bounding box center [248, 420] width 32 height 11
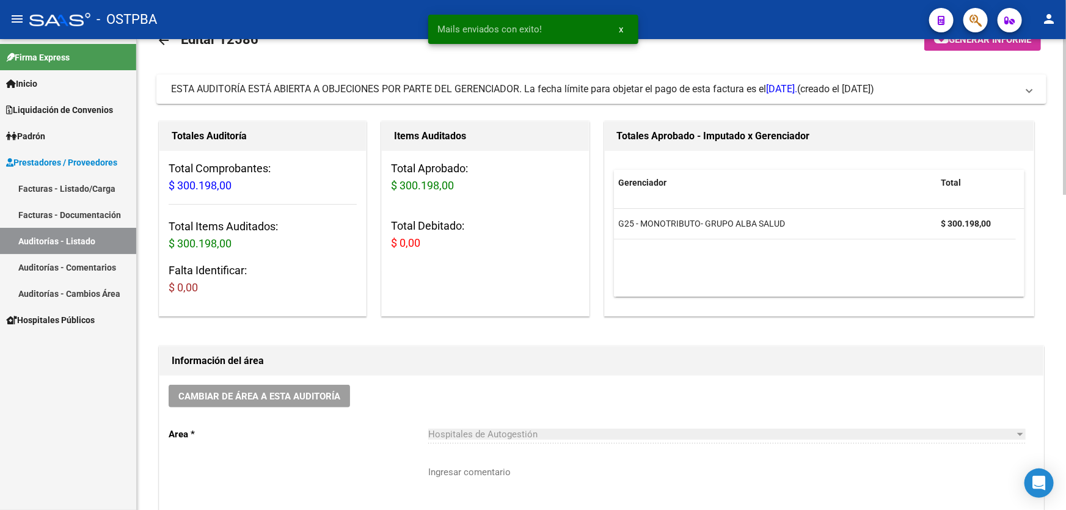
scroll to position [222, 0]
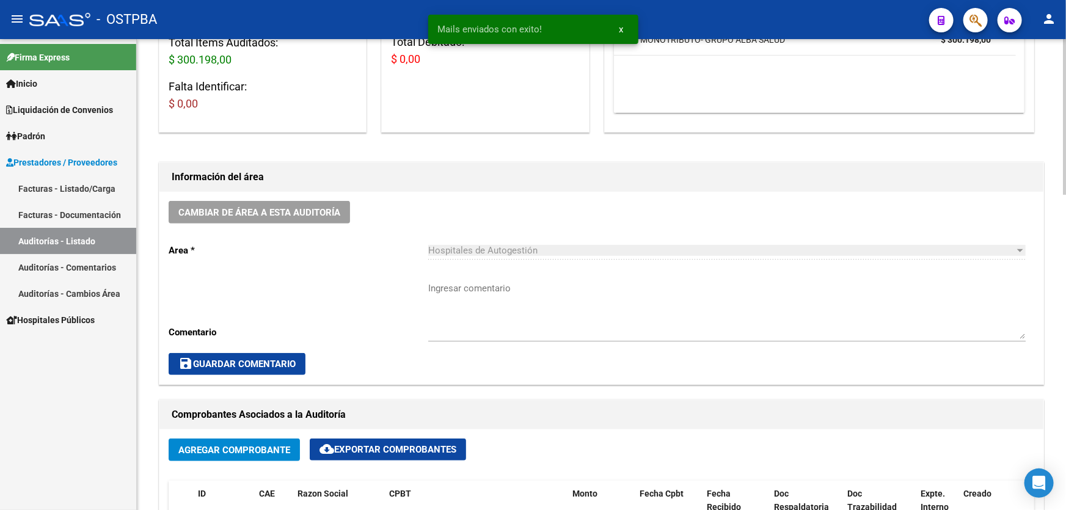
click at [494, 319] on textarea "Ingresar comentario" at bounding box center [726, 310] width 597 height 57
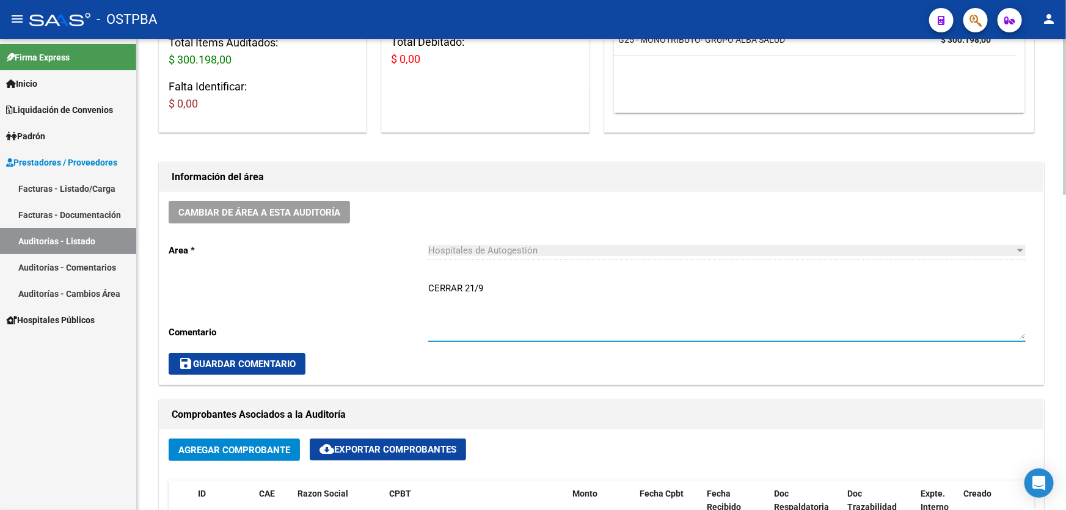
type textarea "CERRAR 21/9"
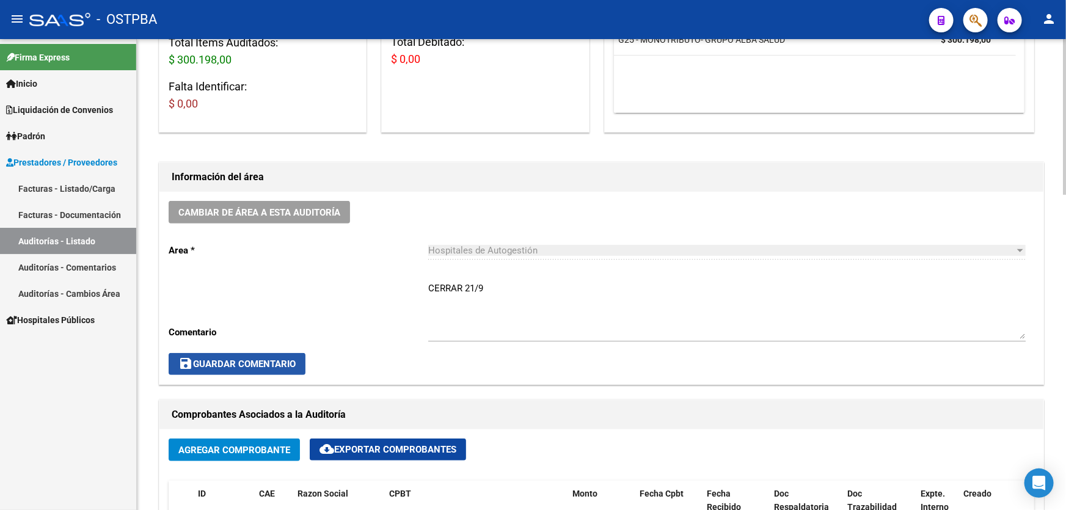
click at [215, 360] on span "save Guardar Comentario" at bounding box center [236, 364] width 117 height 11
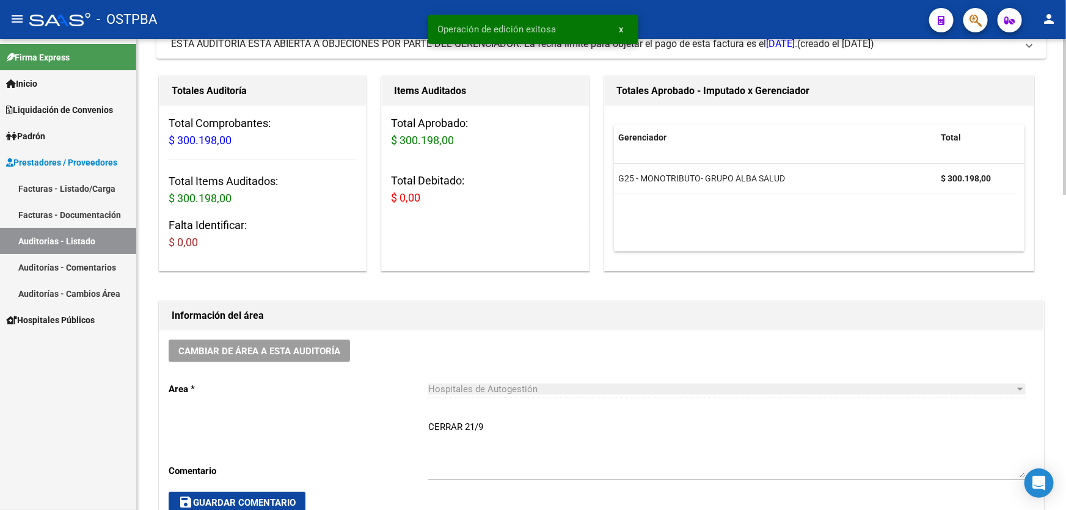
scroll to position [0, 0]
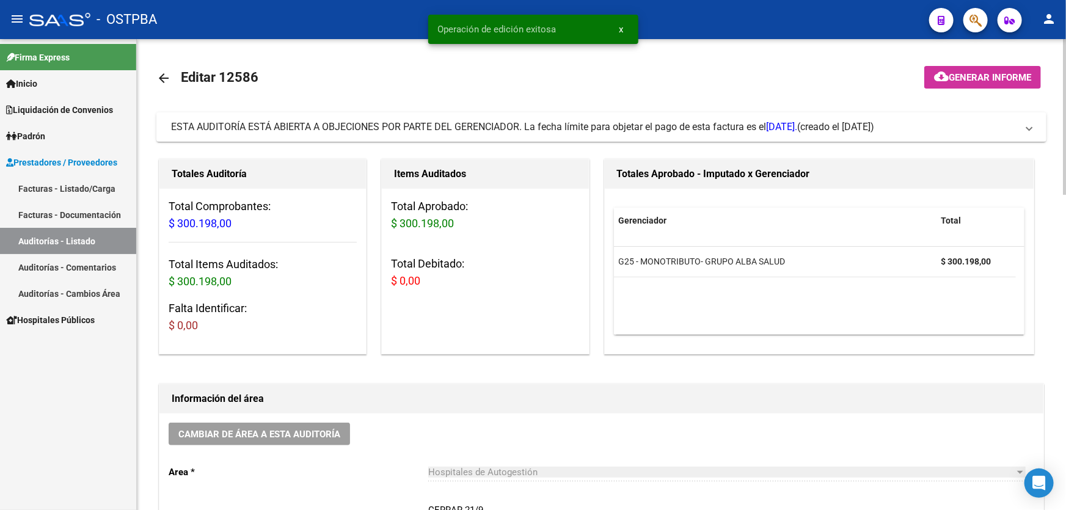
click at [164, 75] on mat-icon "arrow_back" at bounding box center [163, 78] width 15 height 15
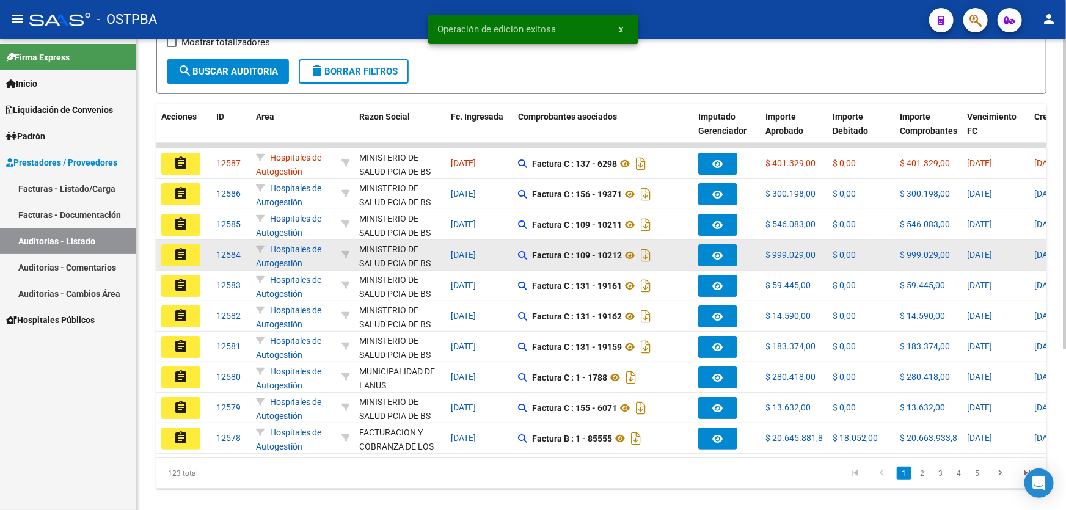
scroll to position [244, 0]
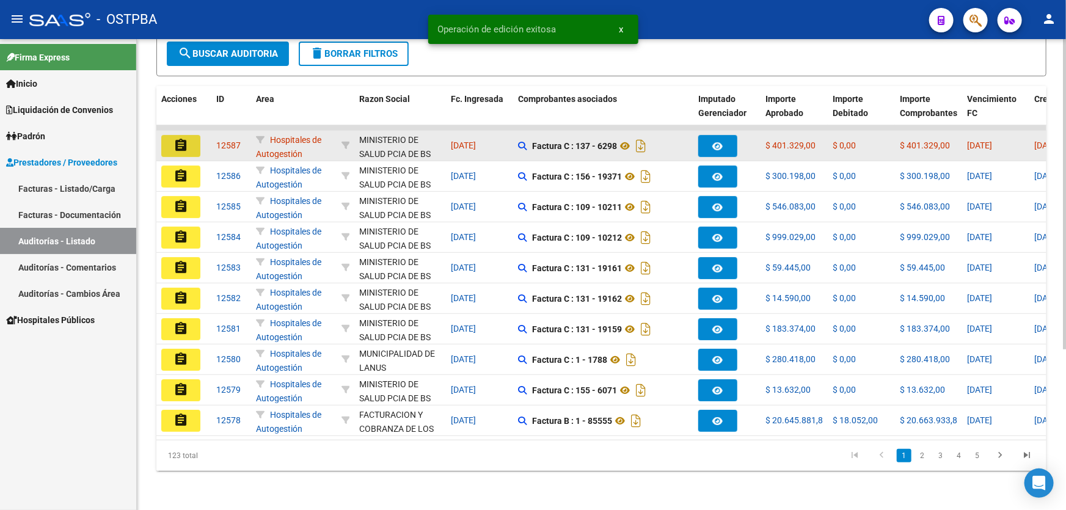
click at [188, 139] on button "assignment" at bounding box center [180, 146] width 39 height 22
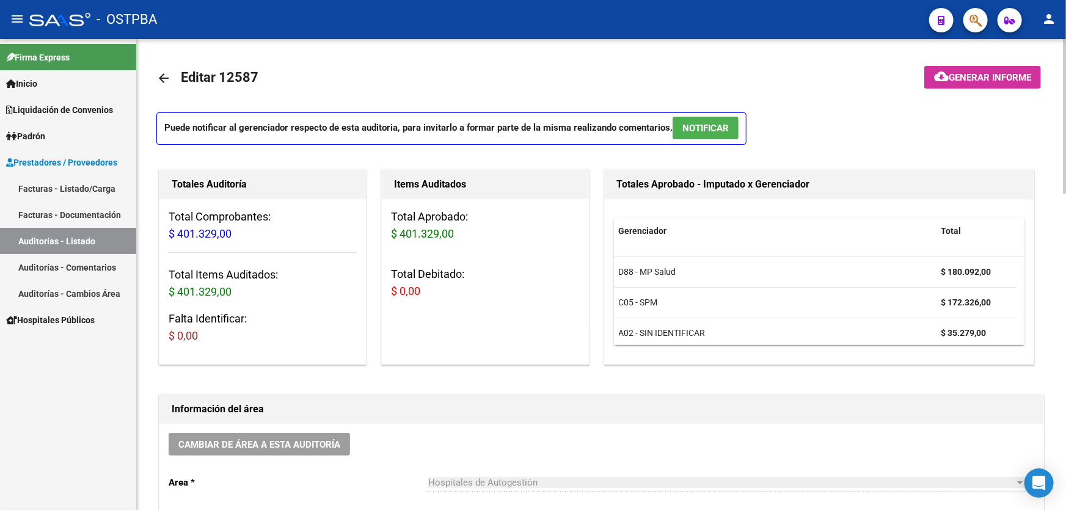
click at [696, 141] on p "Puede notificar al gerenciador respecto de esta auditoria, para invitarlo a for…" at bounding box center [451, 128] width 590 height 32
click at [701, 129] on span "NOTIFICAR" at bounding box center [705, 128] width 46 height 11
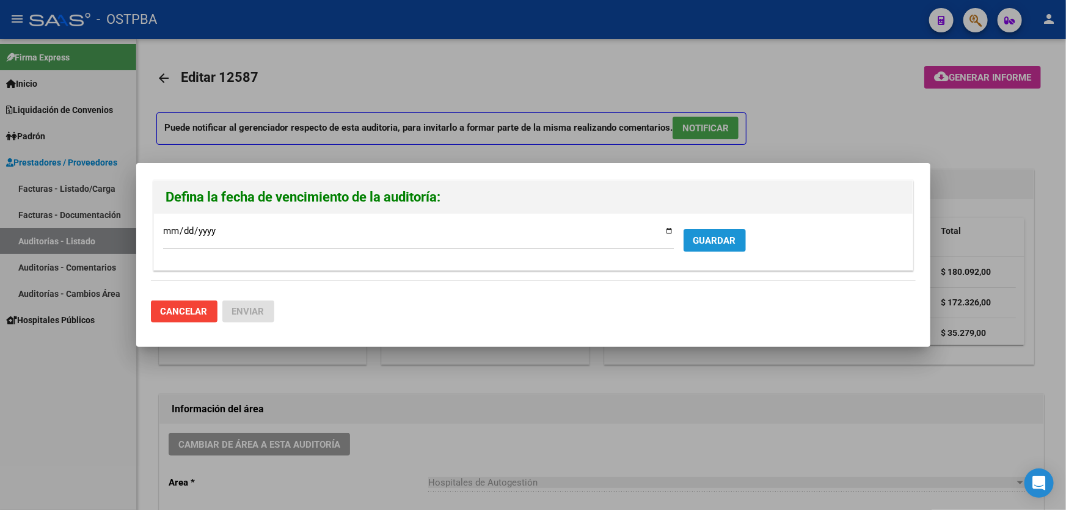
click at [695, 235] on span "GUARDAR" at bounding box center [714, 240] width 43 height 11
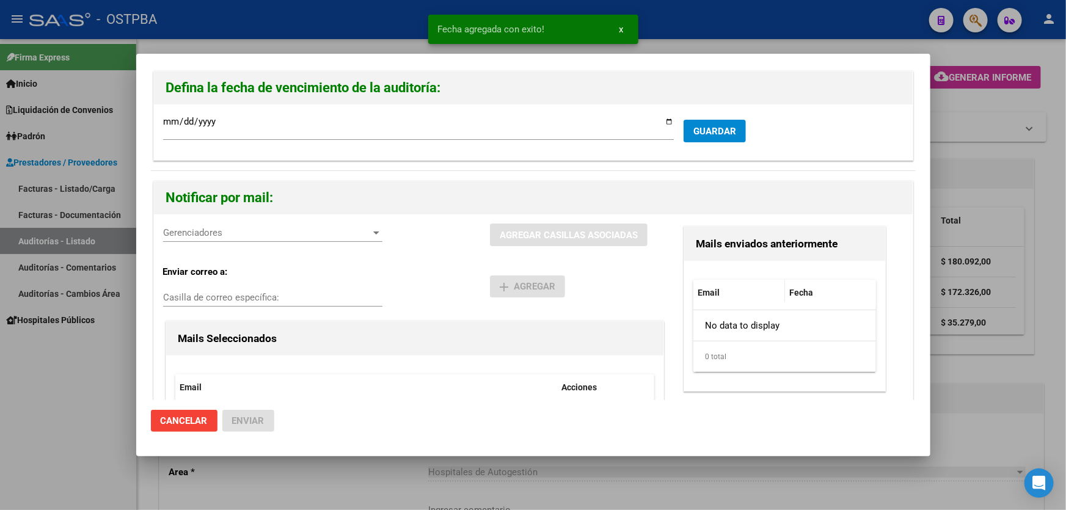
click at [190, 238] on span "Gerenciadores" at bounding box center [267, 232] width 208 height 11
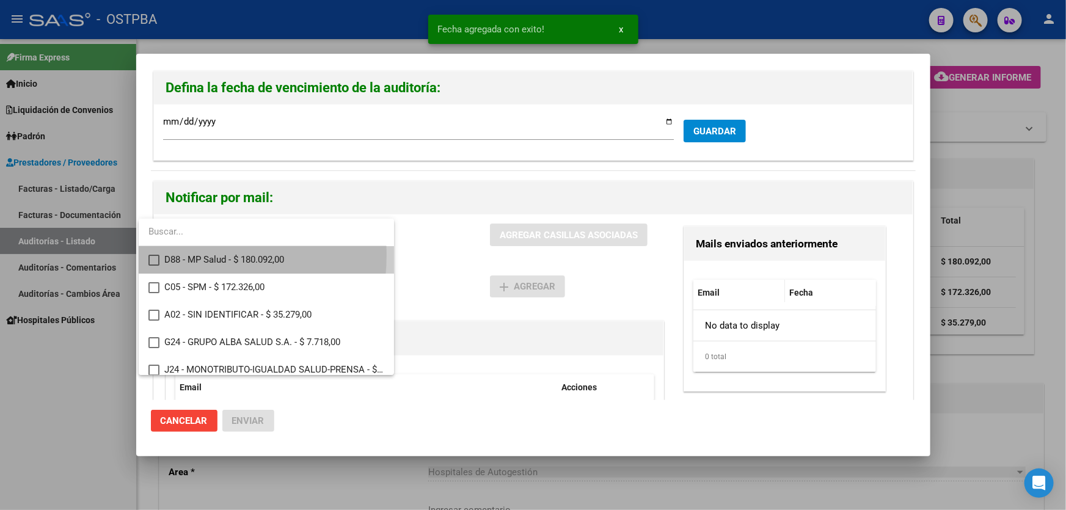
click at [155, 255] on mat-pseudo-checkbox at bounding box center [153, 260] width 11 height 11
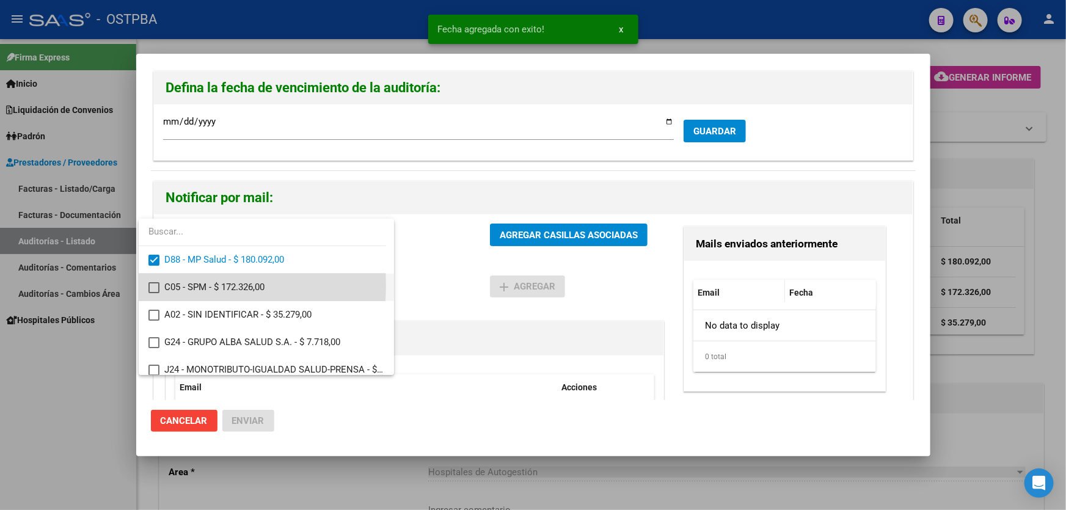
click at [153, 285] on mat-pseudo-checkbox at bounding box center [153, 287] width 11 height 11
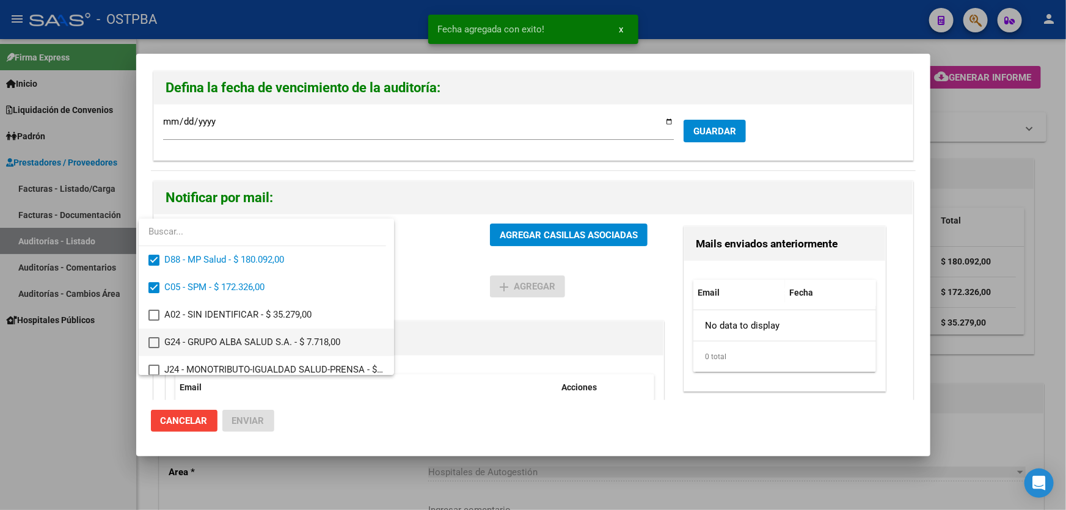
click at [152, 338] on mat-pseudo-checkbox at bounding box center [153, 342] width 11 height 11
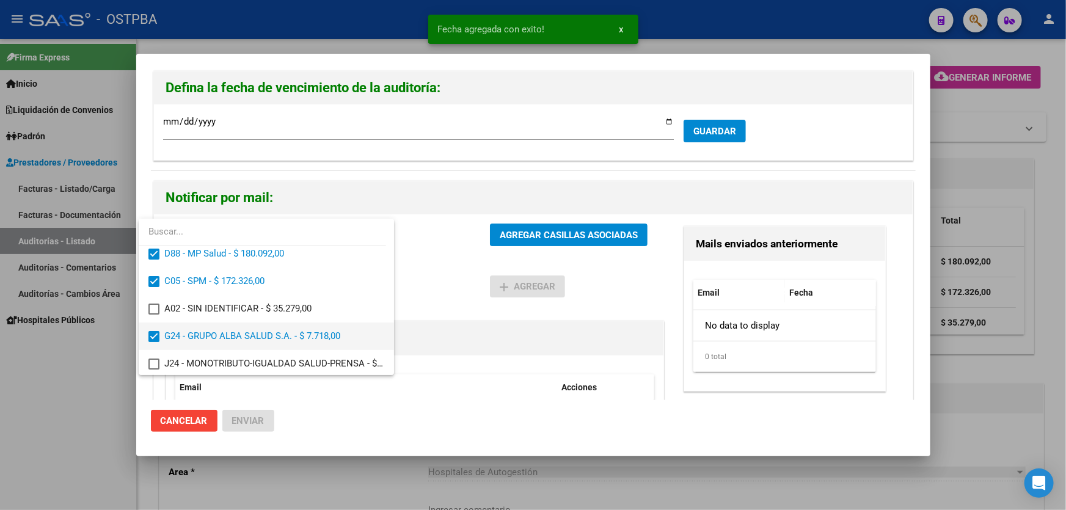
scroll to position [8, 0]
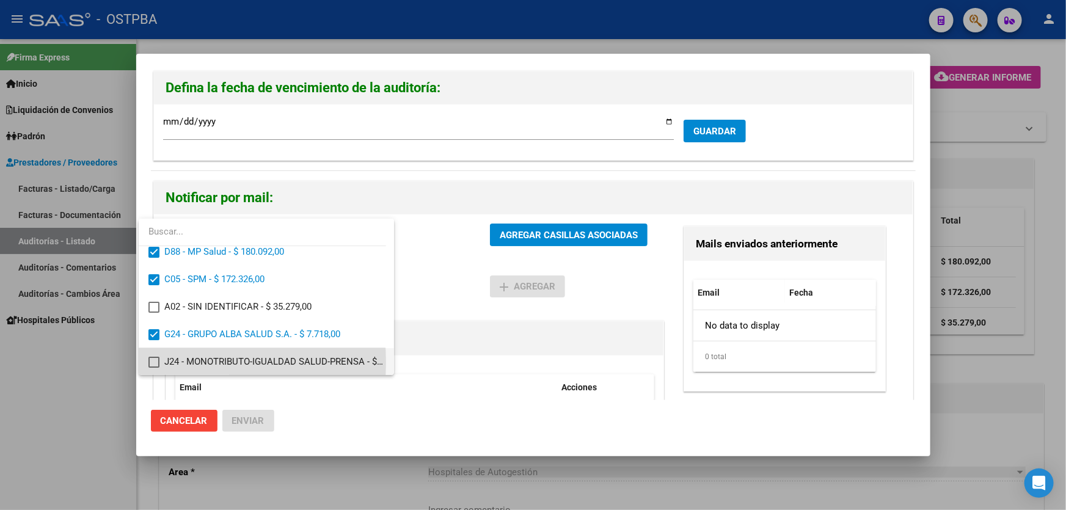
drag, startPoint x: 152, startPoint y: 362, endPoint x: 352, endPoint y: 301, distance: 208.9
click at [153, 362] on mat-pseudo-checkbox at bounding box center [153, 362] width 11 height 11
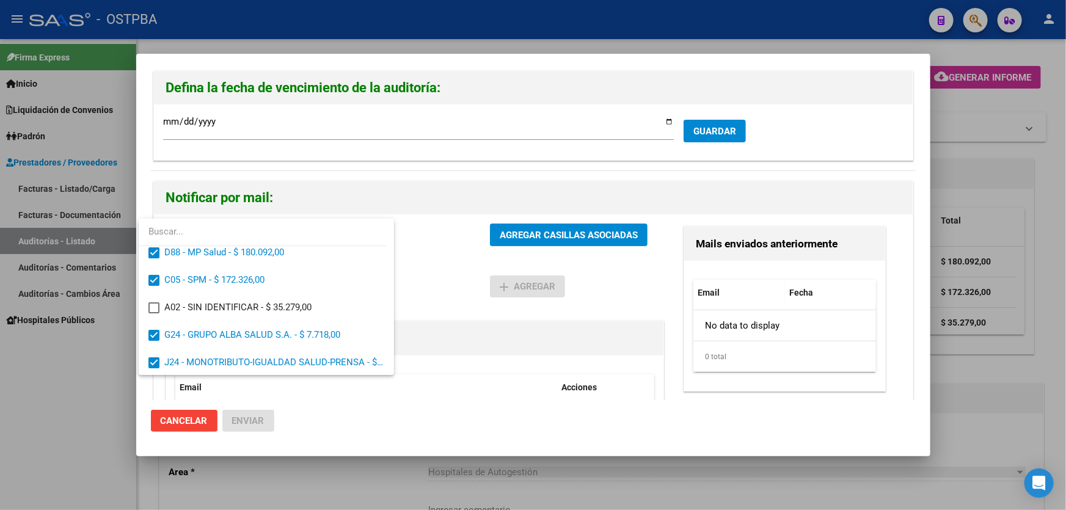
click at [429, 282] on div at bounding box center [533, 255] width 1066 height 510
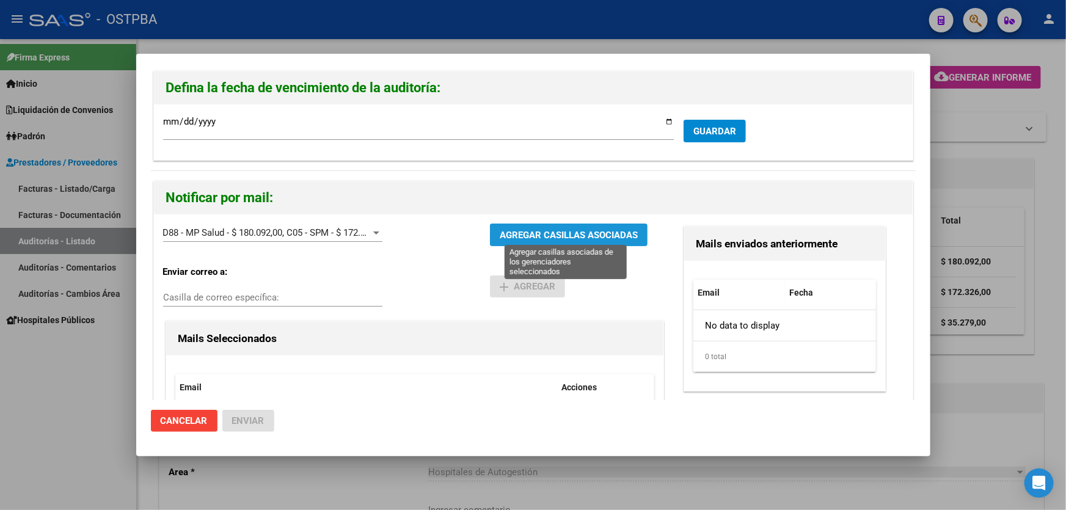
click at [549, 238] on span "AGREGAR CASILLAS ASOCIADAS" at bounding box center [569, 235] width 138 height 11
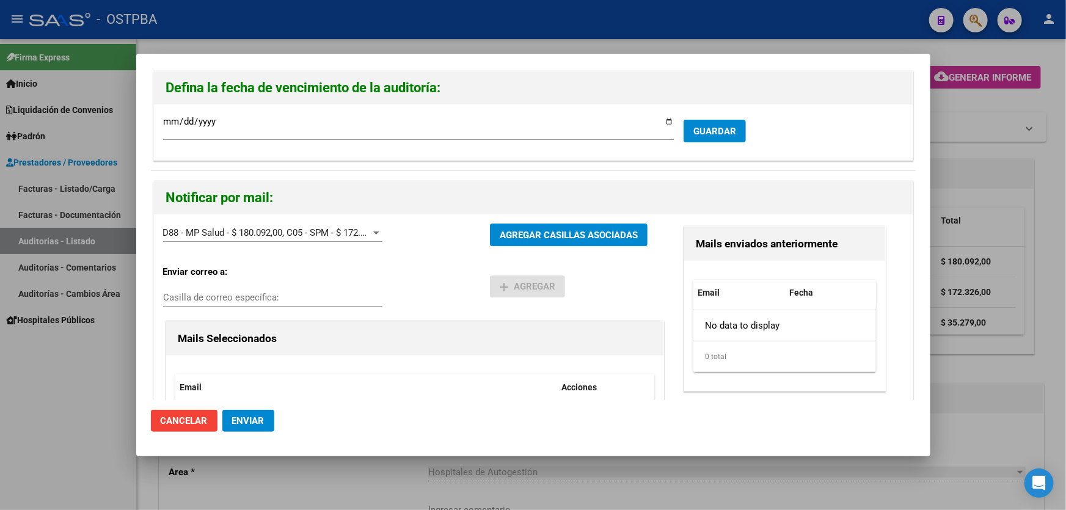
click at [244, 415] on span "Enviar" at bounding box center [248, 420] width 32 height 11
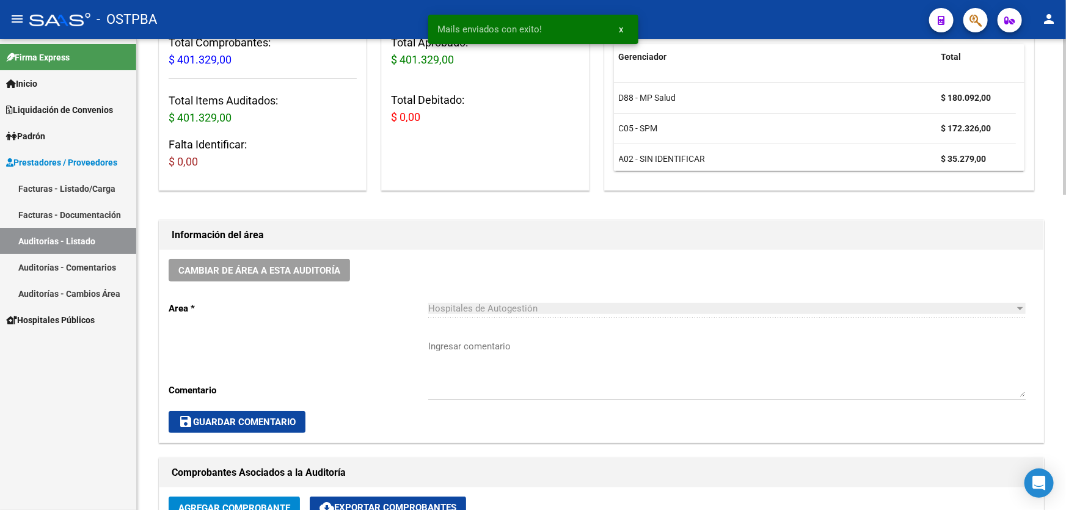
scroll to position [0, 0]
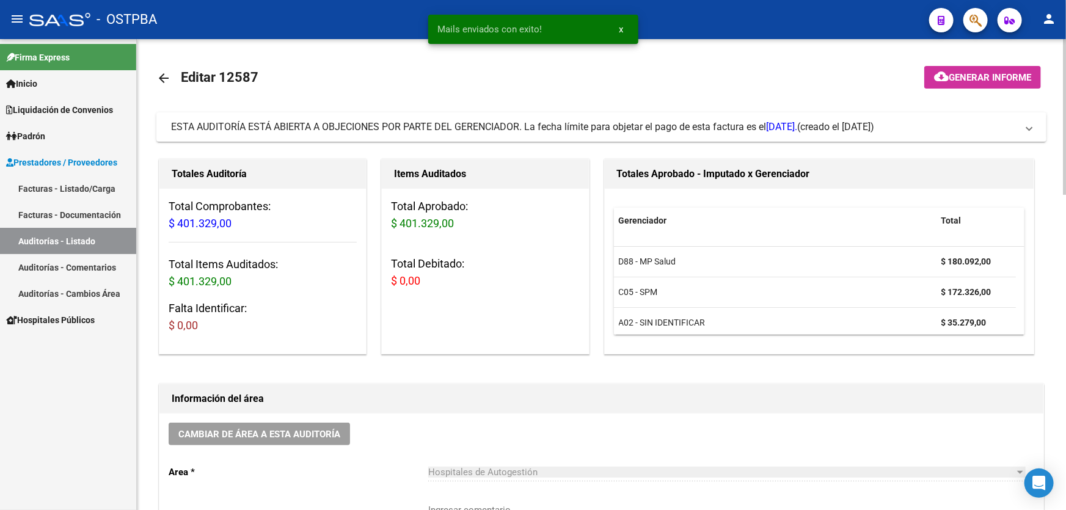
click at [163, 78] on mat-icon "arrow_back" at bounding box center [163, 78] width 15 height 15
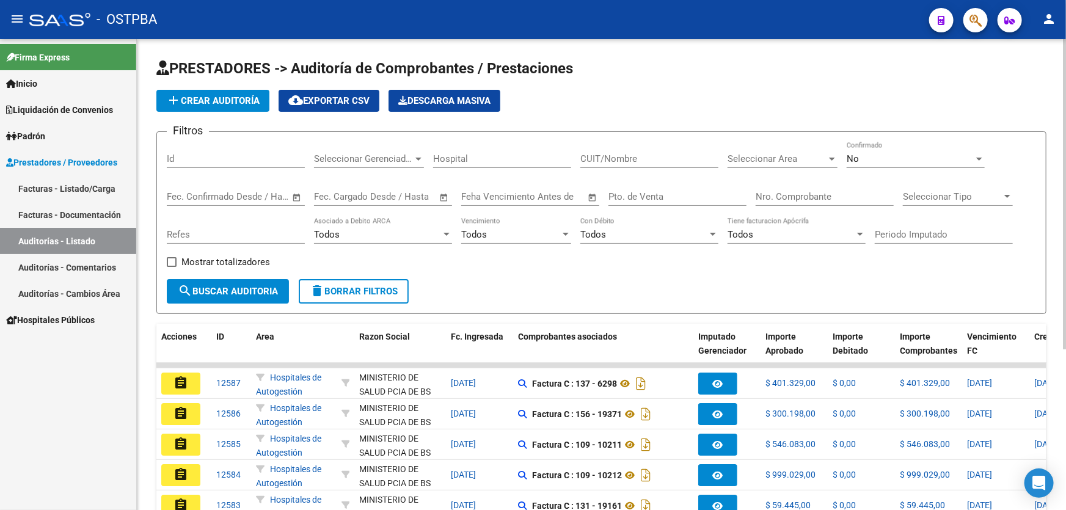
click at [1046, 20] on mat-icon "person" at bounding box center [1049, 19] width 15 height 15
click at [1040, 86] on button "exit_to_app Salir" at bounding box center [1024, 80] width 75 height 29
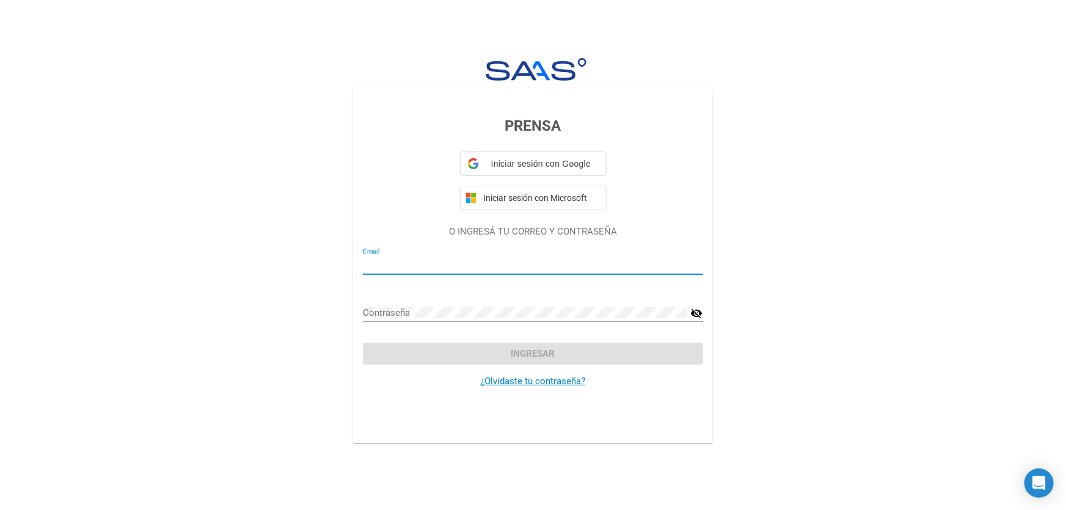
type input "[EMAIL_ADDRESS][DOMAIN_NAME]"
